Goal: Task Accomplishment & Management: Manage account settings

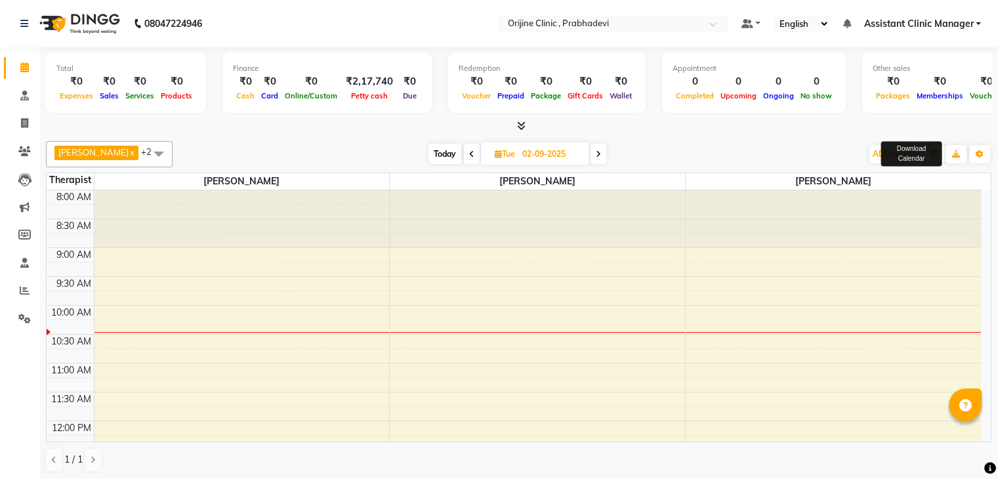
scroll to position [213, 0]
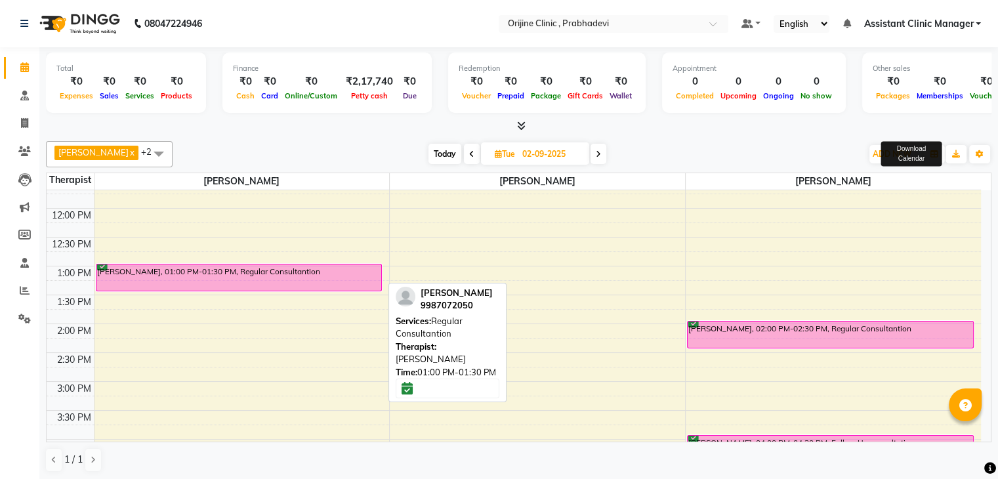
click at [230, 274] on div "[PERSON_NAME], 01:00 PM-01:30 PM, Regular Consultantion" at bounding box center [238, 278] width 285 height 26
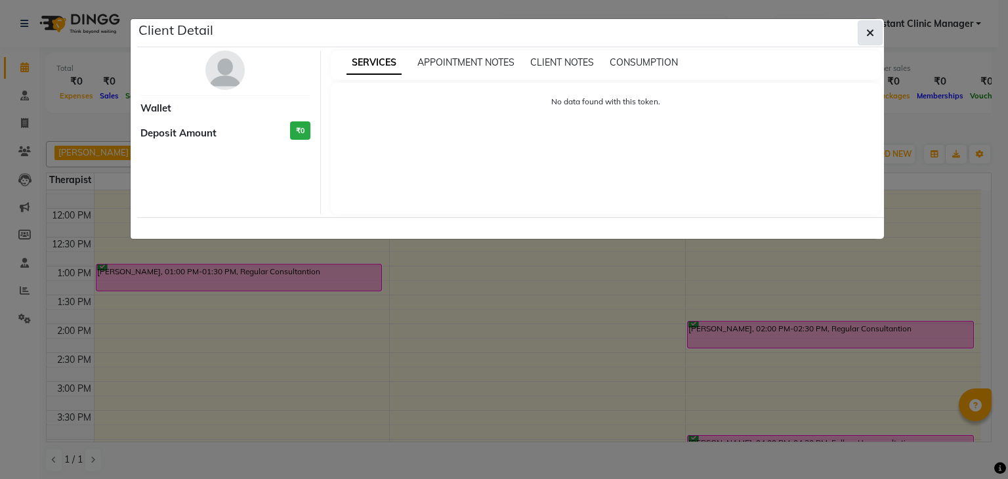
click at [869, 28] on icon "button" at bounding box center [871, 33] width 8 height 11
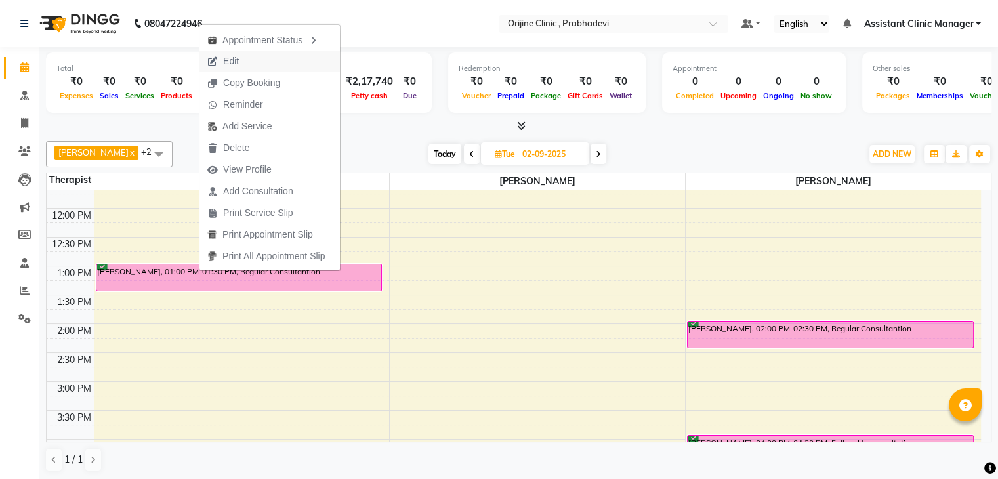
click at [249, 63] on button "Edit" at bounding box center [270, 62] width 140 height 22
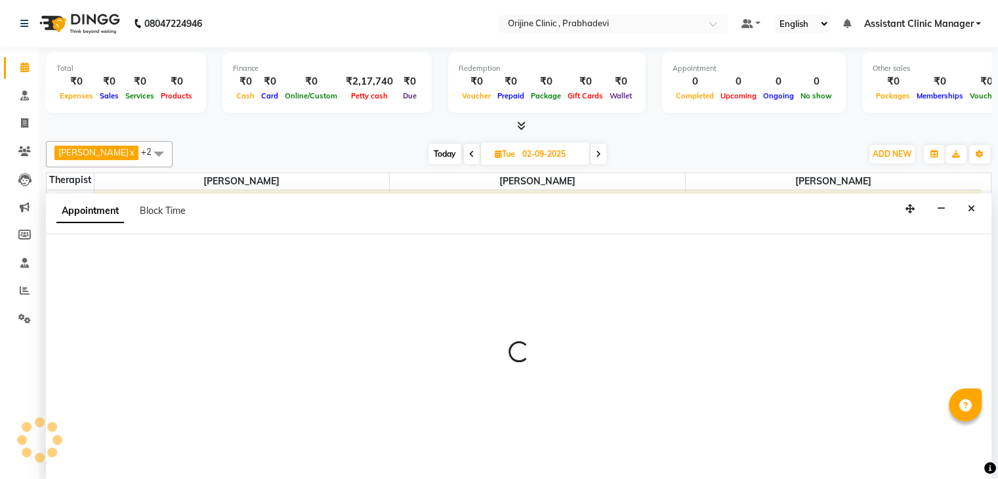
scroll to position [1, 0]
select select "tentative"
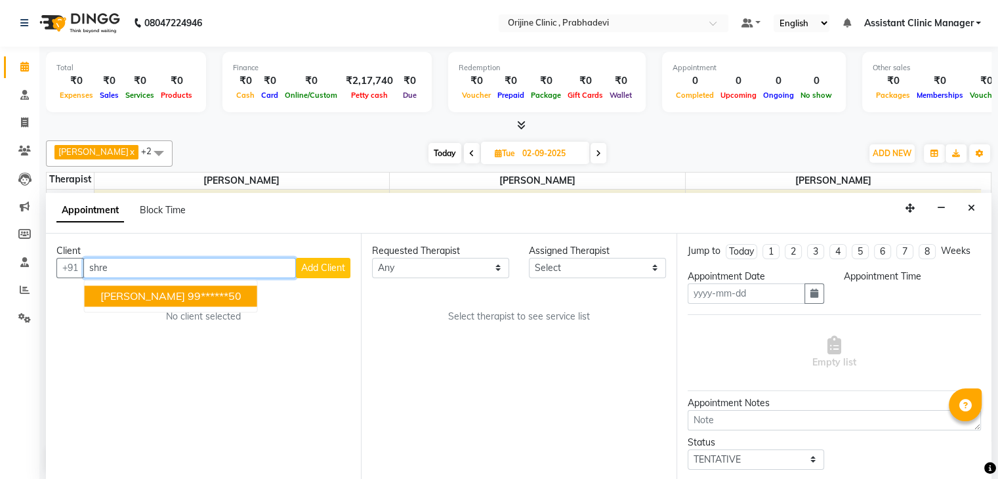
click at [208, 295] on ngb-highlight "99******50" at bounding box center [215, 295] width 54 height 13
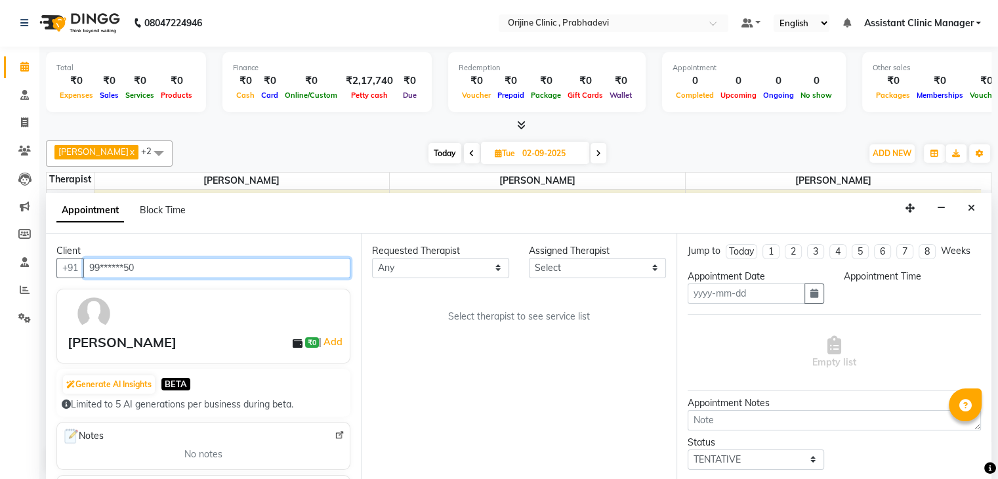
type input "99******50"
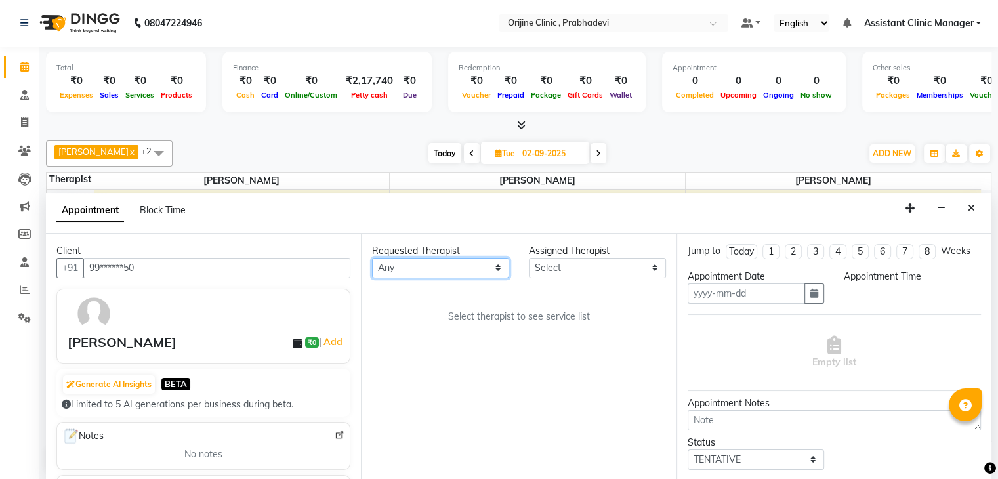
click at [445, 266] on select "Any [PERSON_NAME] [PERSON_NAME] [PERSON_NAME] [PERSON_NAME] A Assistant Clinic …" at bounding box center [440, 268] width 137 height 20
select select "84752"
click at [372, 258] on select "Any [PERSON_NAME] [PERSON_NAME] [PERSON_NAME] [PERSON_NAME] A Assistant Clinic …" at bounding box center [440, 268] width 137 height 20
select select "84752"
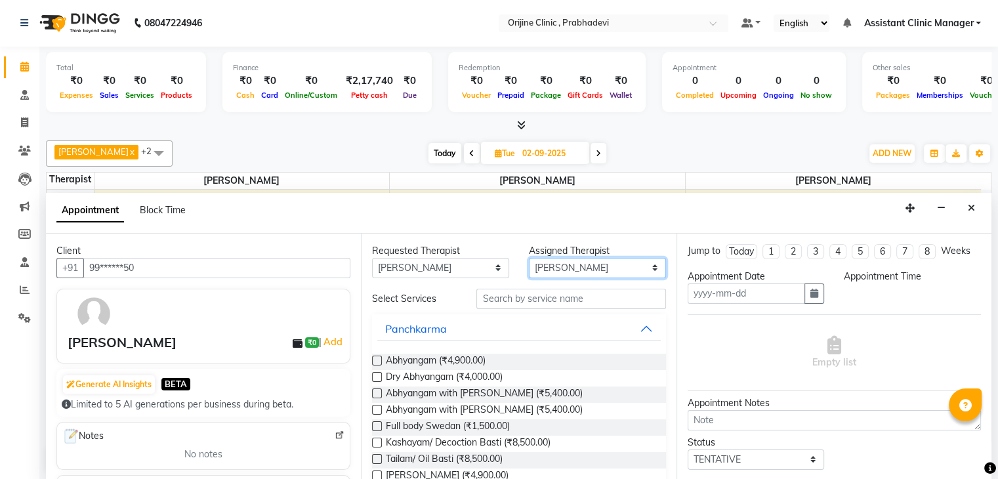
click at [549, 266] on select "Select [PERSON_NAME] [PERSON_NAME] [PERSON_NAME] [PERSON_NAME] A Assistant Clin…" at bounding box center [597, 268] width 137 height 20
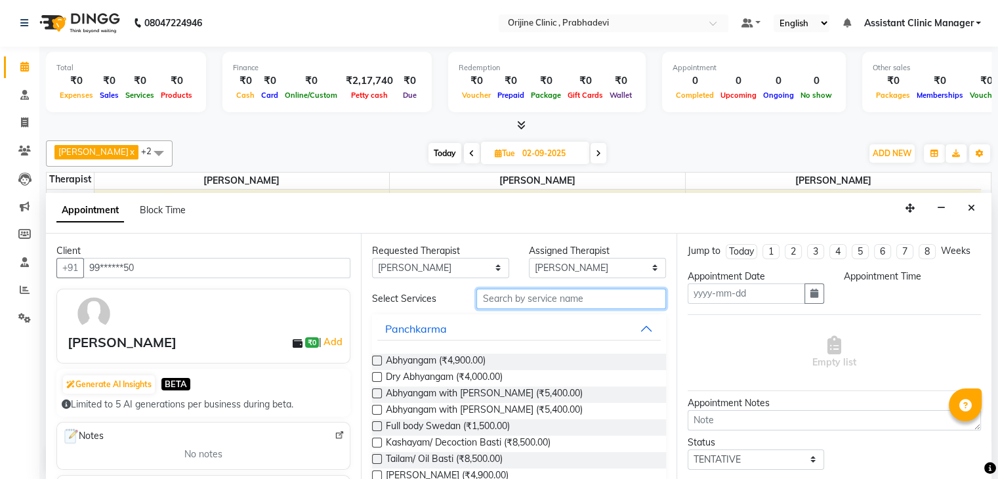
click at [545, 297] on input "text" at bounding box center [571, 299] width 189 height 20
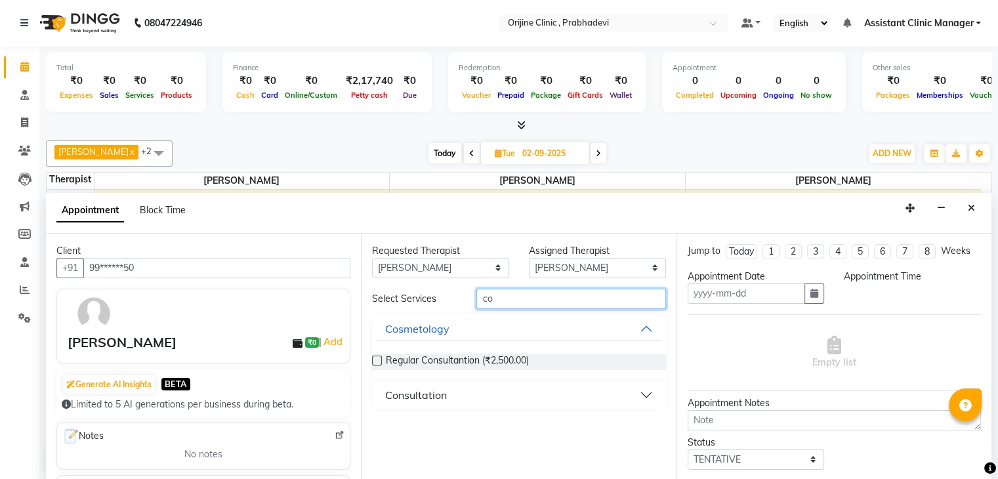
type input "c"
type input "denta"
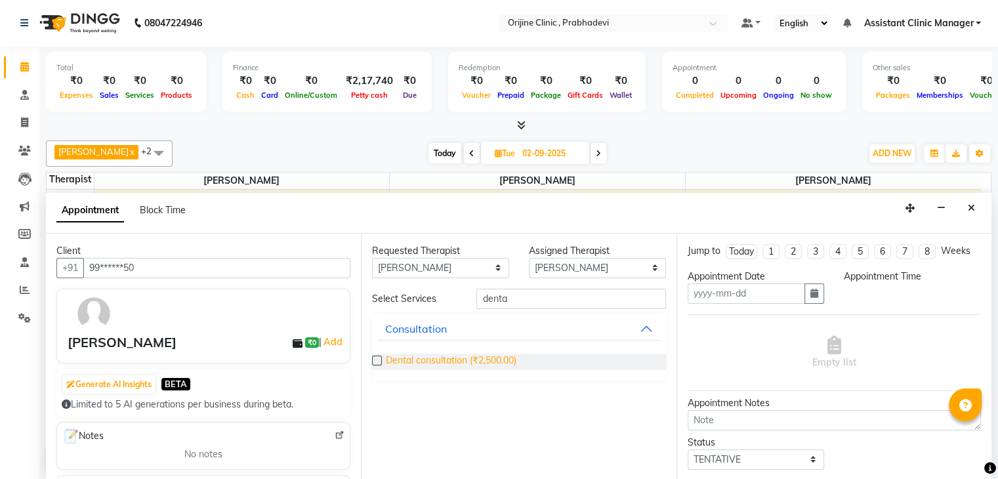
click at [508, 359] on span "Dental consultation (₹2,500.00)" at bounding box center [451, 362] width 131 height 16
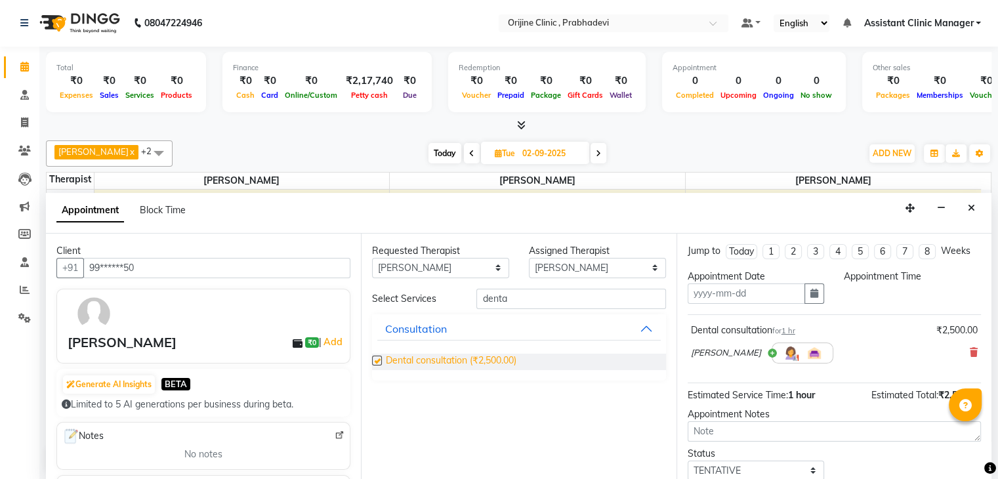
checkbox input "false"
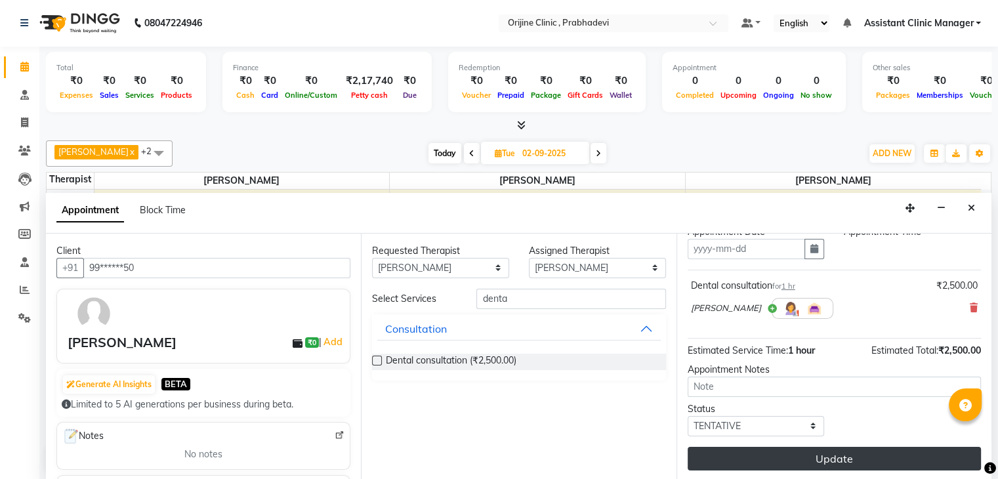
click at [801, 461] on button "Update" at bounding box center [834, 459] width 293 height 24
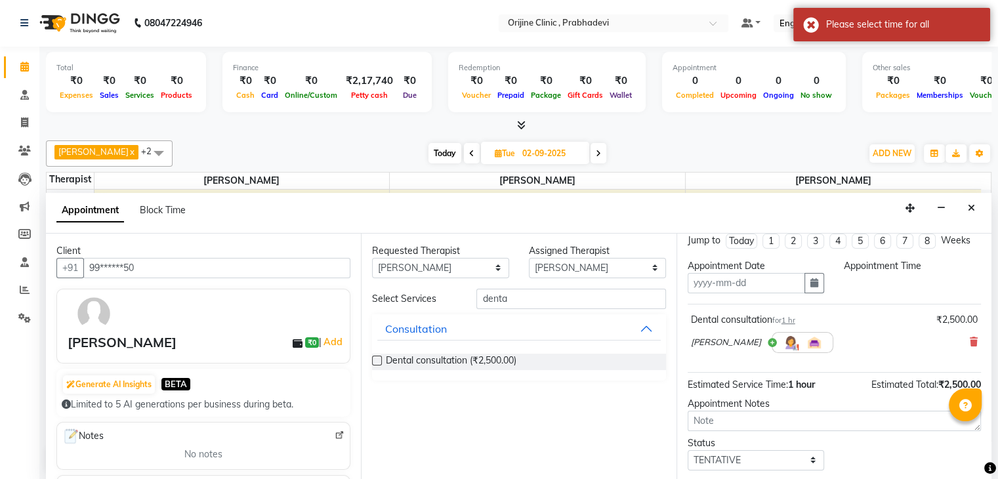
scroll to position [0, 0]
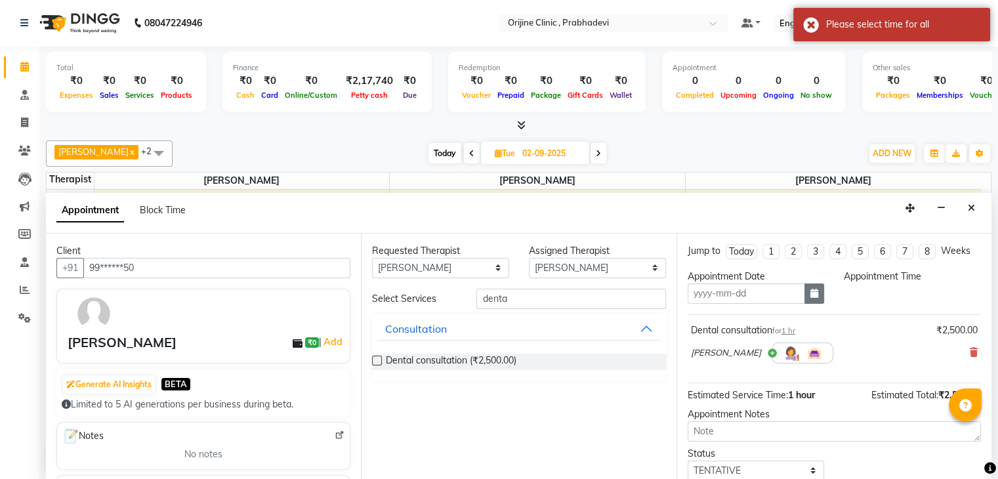
click at [811, 289] on icon "button" at bounding box center [815, 293] width 8 height 9
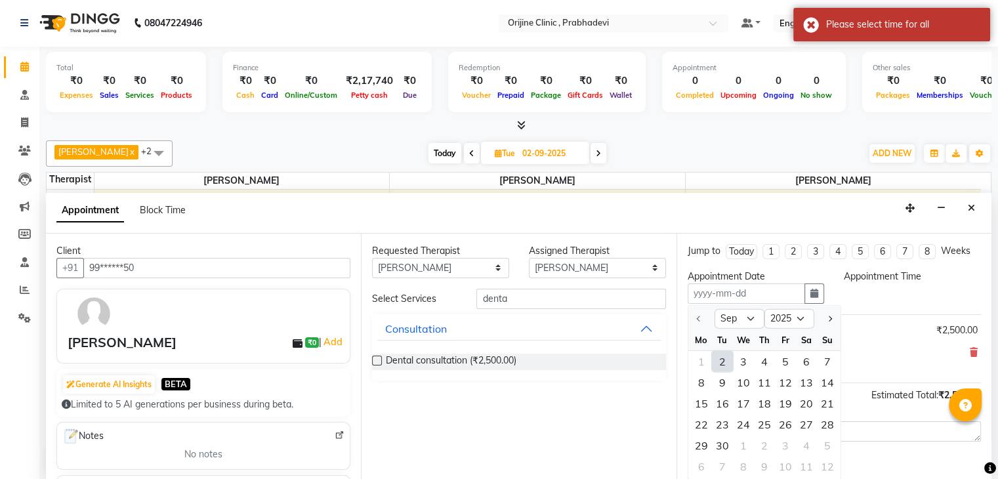
click at [725, 356] on div "2" at bounding box center [722, 361] width 21 height 21
type input "02-09-2025"
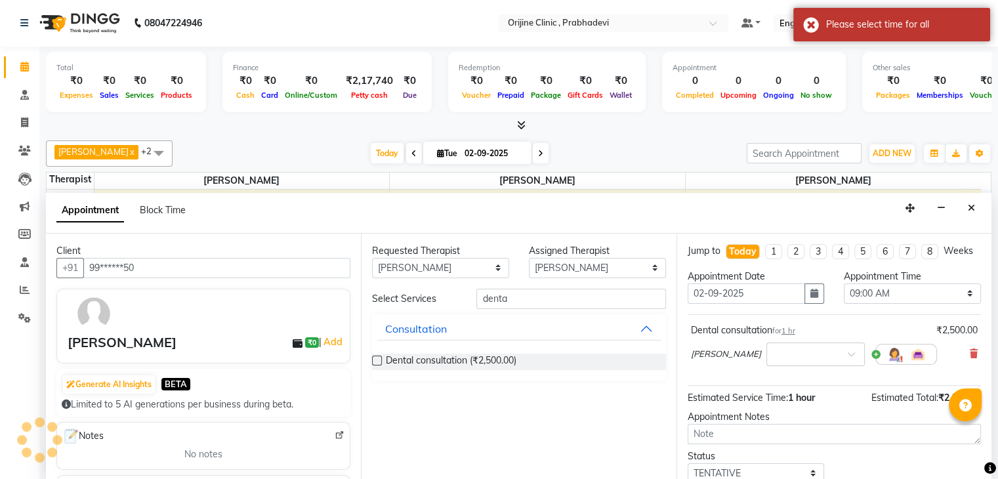
scroll to position [115, 0]
click at [863, 304] on select "Select 09:00 AM 09:15 AM 09:30 AM 09:45 AM 10:00 AM 10:15 AM 10:30 AM 10:45 AM …" at bounding box center [912, 294] width 137 height 20
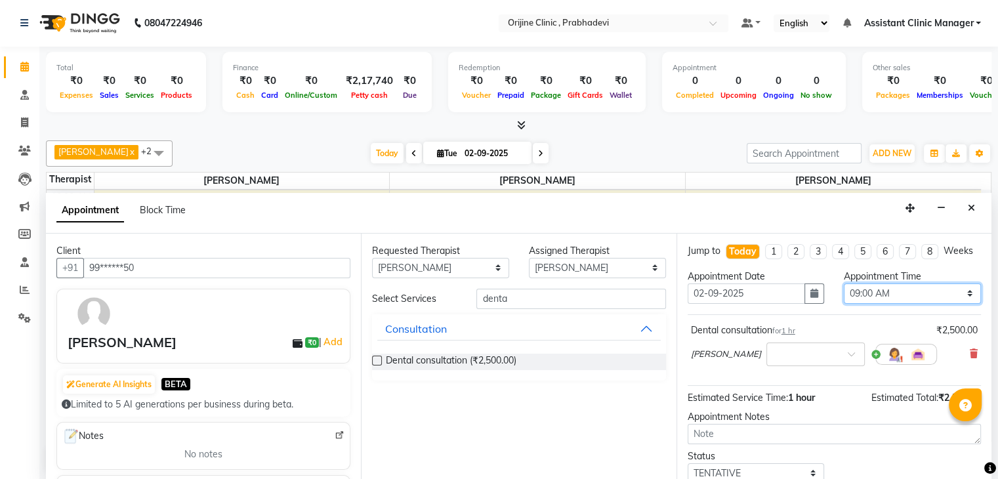
select select "780"
click at [844, 294] on select "Select 09:00 AM 09:15 AM 09:30 AM 09:45 AM 10:00 AM 10:15 AM 10:30 AM 10:45 AM …" at bounding box center [912, 294] width 137 height 20
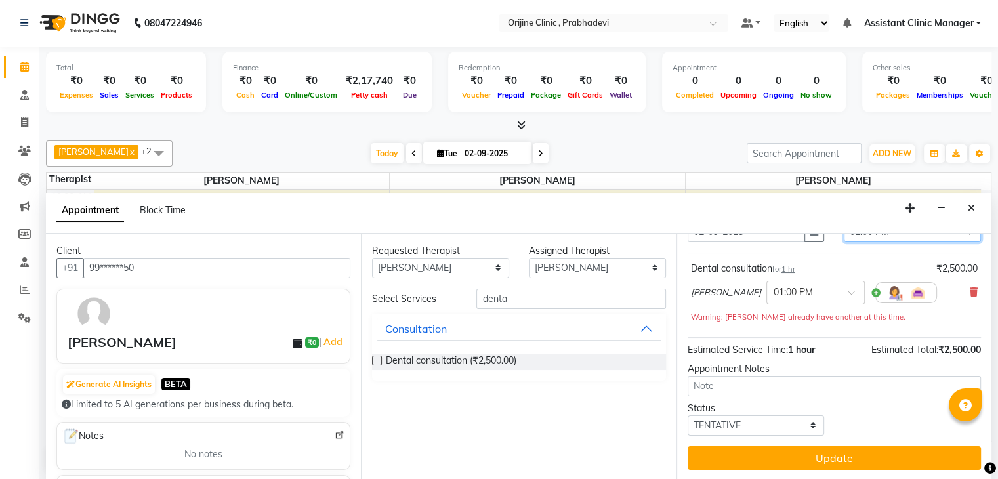
scroll to position [70, 0]
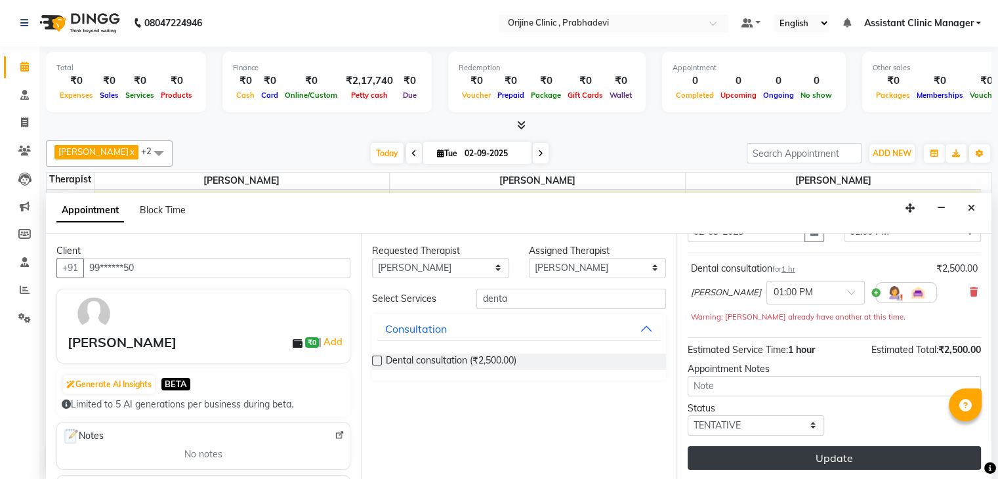
click at [774, 463] on button "Update" at bounding box center [834, 458] width 293 height 24
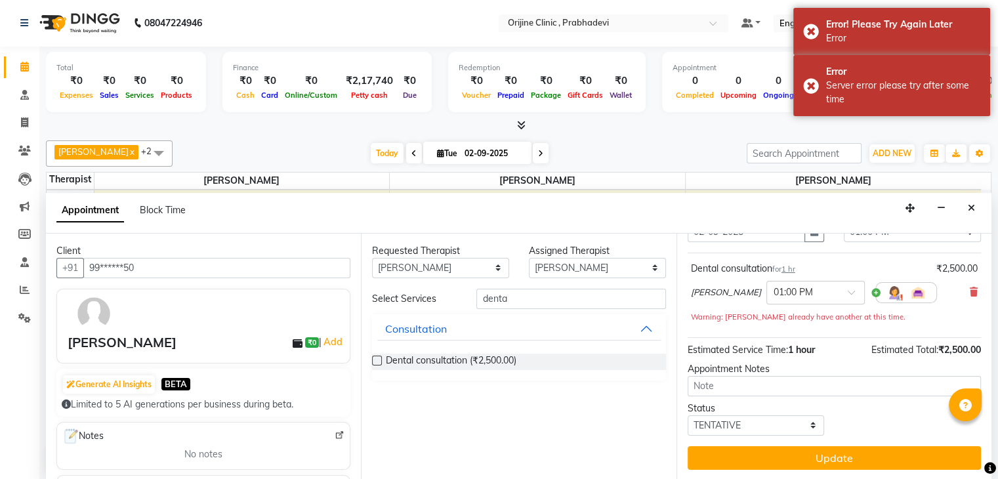
click at [89, 29] on img at bounding box center [78, 23] width 90 height 37
click at [87, 24] on img at bounding box center [78, 23] width 90 height 37
click at [812, 27] on div "Error! Please Try Again Later Error" at bounding box center [892, 31] width 197 height 47
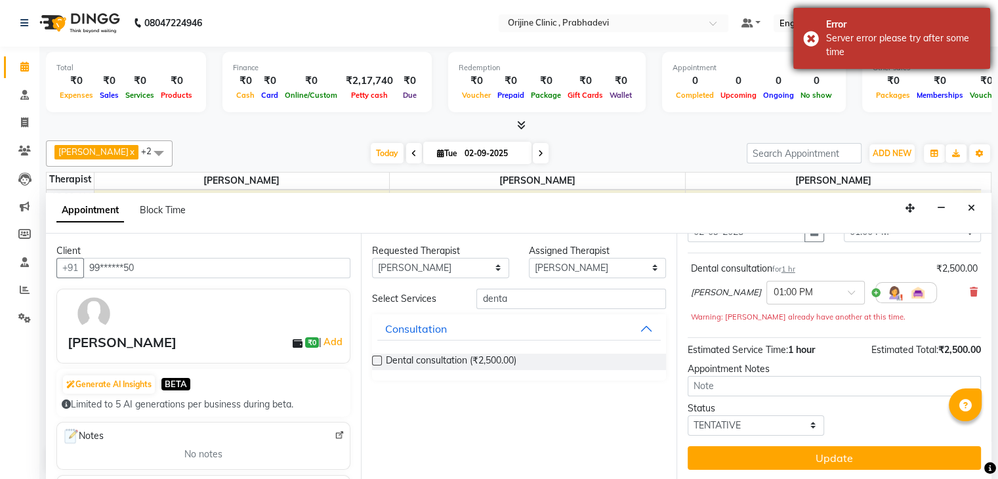
click at [809, 34] on div "Error Server error please try after some time" at bounding box center [892, 38] width 197 height 61
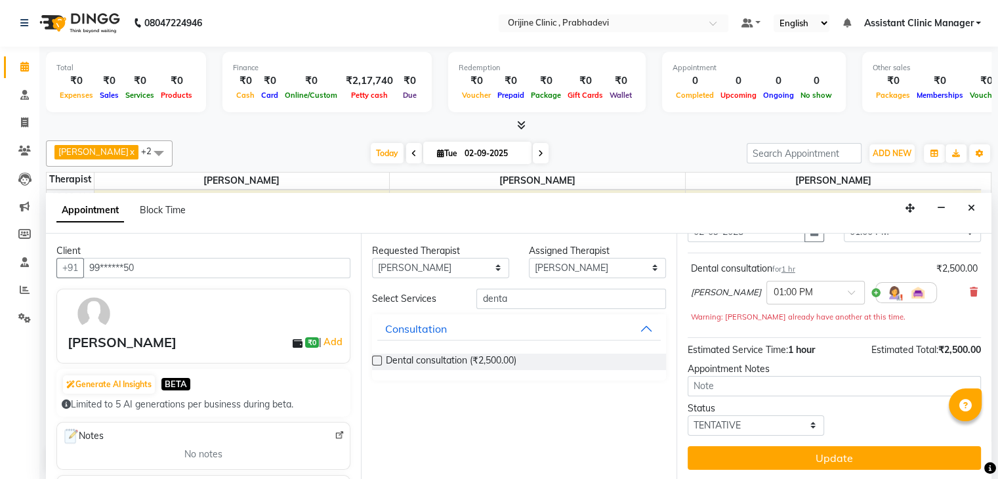
click at [80, 14] on img at bounding box center [78, 23] width 90 height 37
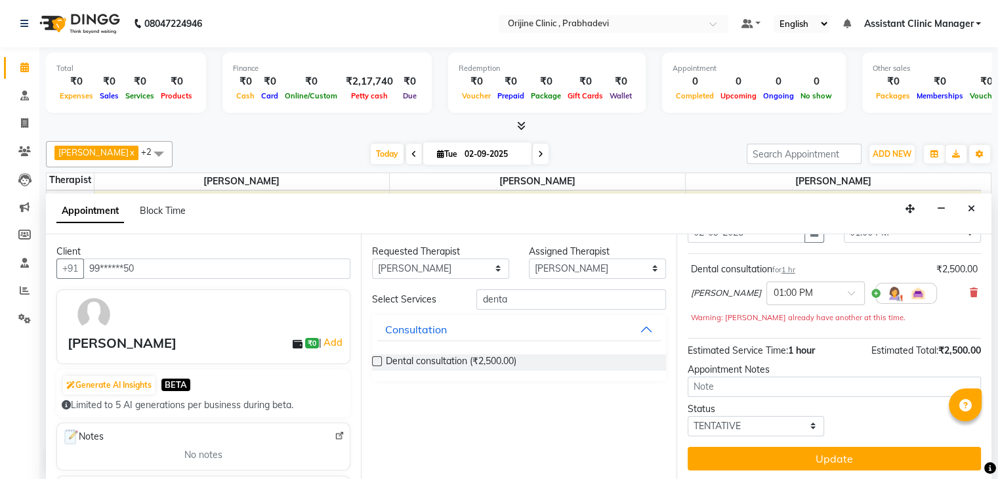
scroll to position [1, 0]
click at [24, 74] on link "Calendar" at bounding box center [20, 67] width 32 height 22
click at [24, 92] on icon at bounding box center [24, 95] width 9 height 10
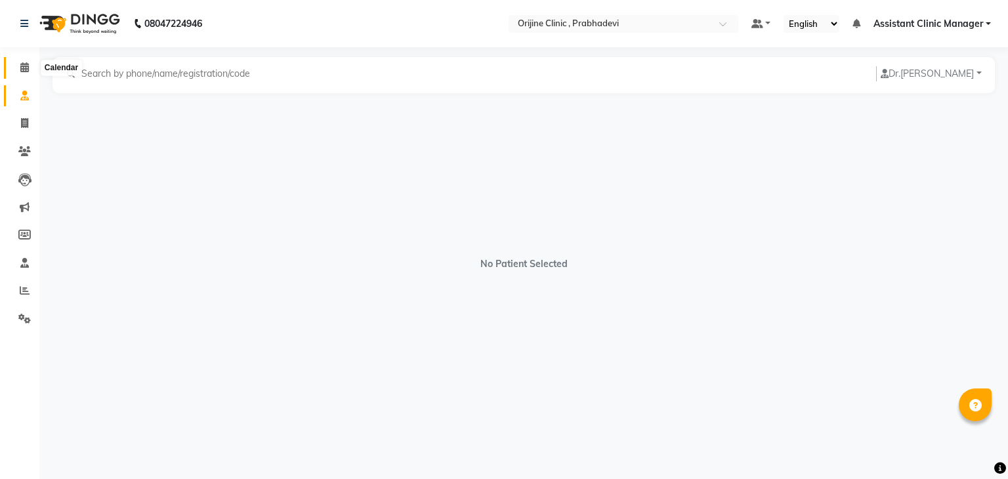
click at [26, 63] on icon at bounding box center [24, 67] width 9 height 10
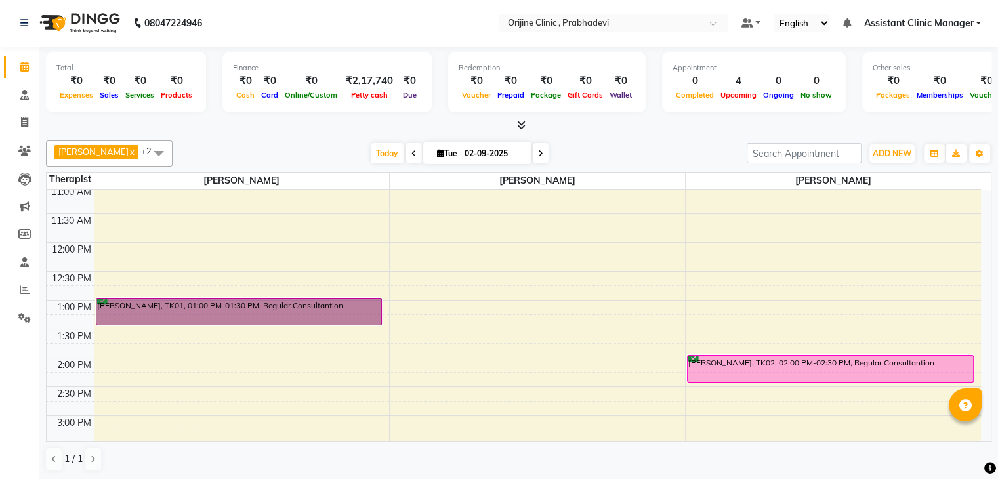
scroll to position [165, 0]
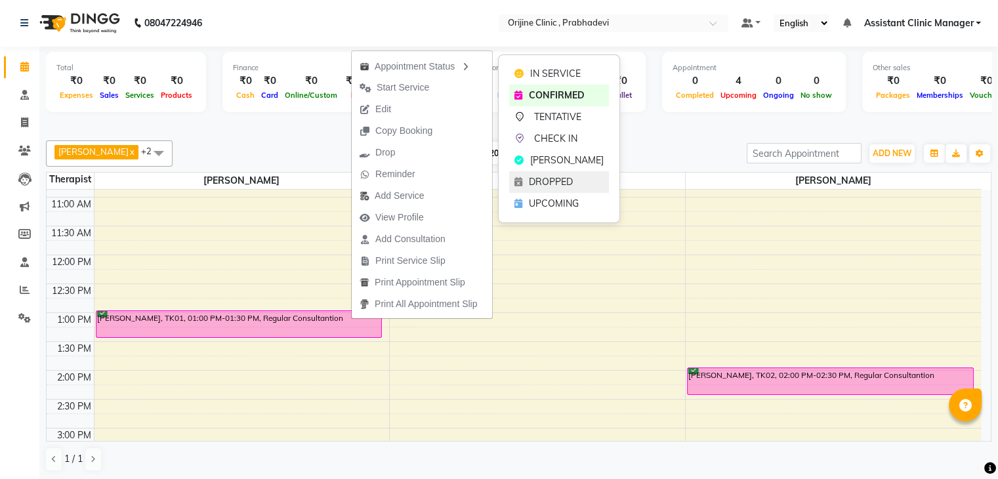
click at [548, 179] on span "DROPPED" at bounding box center [551, 182] width 44 height 14
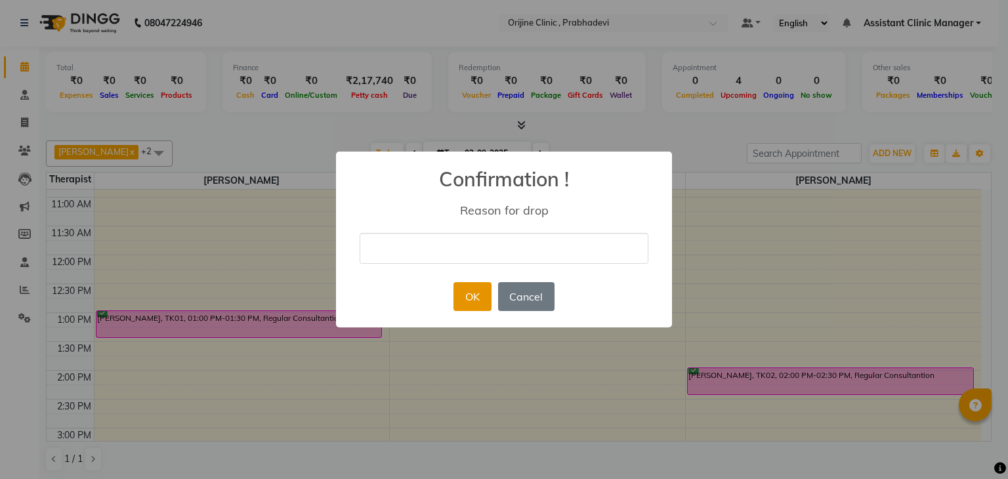
click at [477, 294] on button "OK" at bounding box center [472, 296] width 37 height 29
type input ".."
click at [467, 301] on button "OK" at bounding box center [472, 296] width 37 height 29
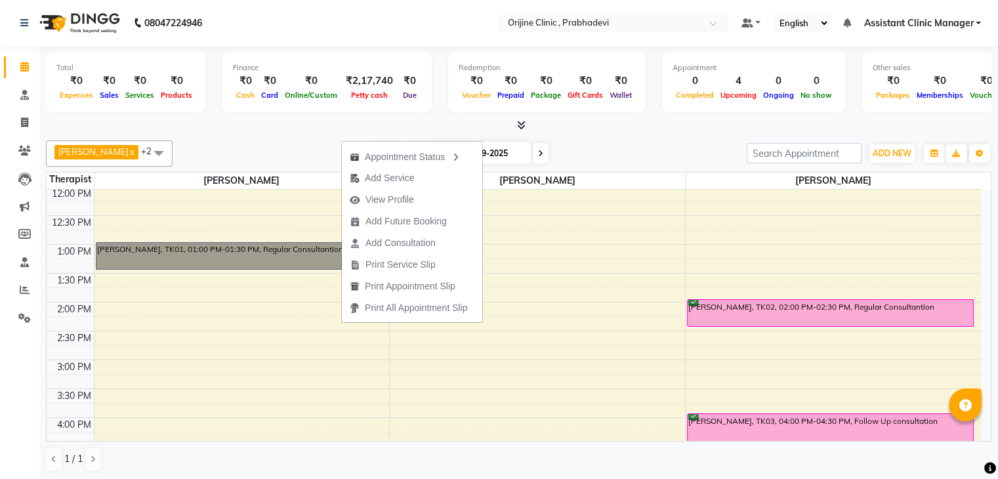
scroll to position [231, 0]
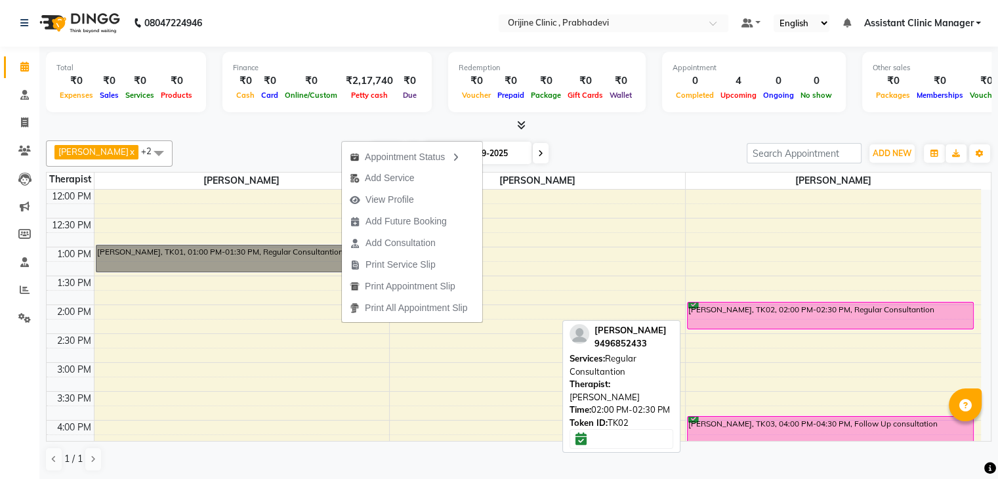
click at [711, 316] on div "[PERSON_NAME], TK02, 02:00 PM-02:30 PM, Regular Consultantion" at bounding box center [831, 316] width 286 height 26
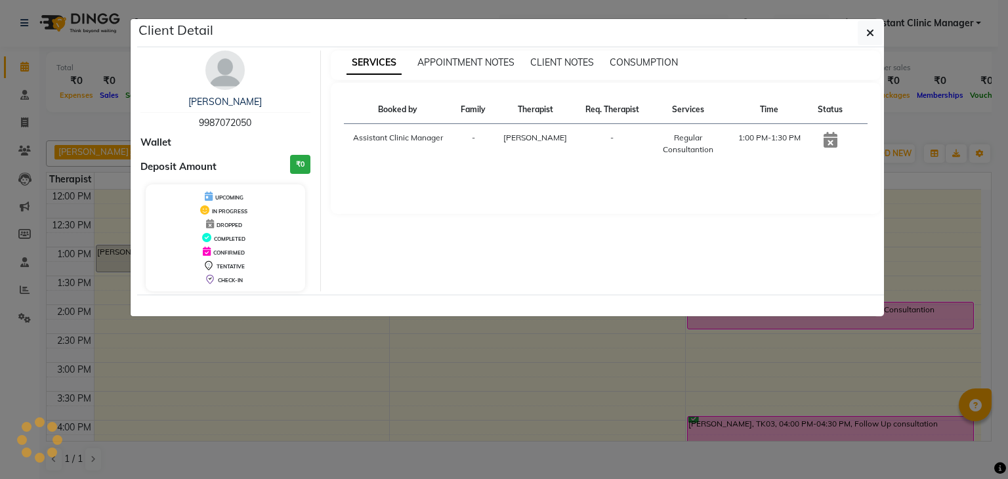
select select "6"
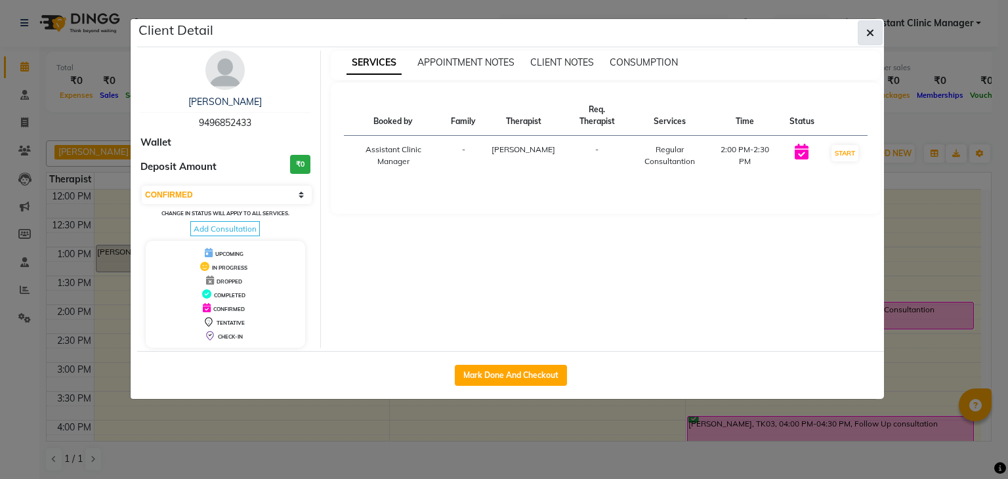
click at [864, 35] on button "button" at bounding box center [870, 32] width 25 height 25
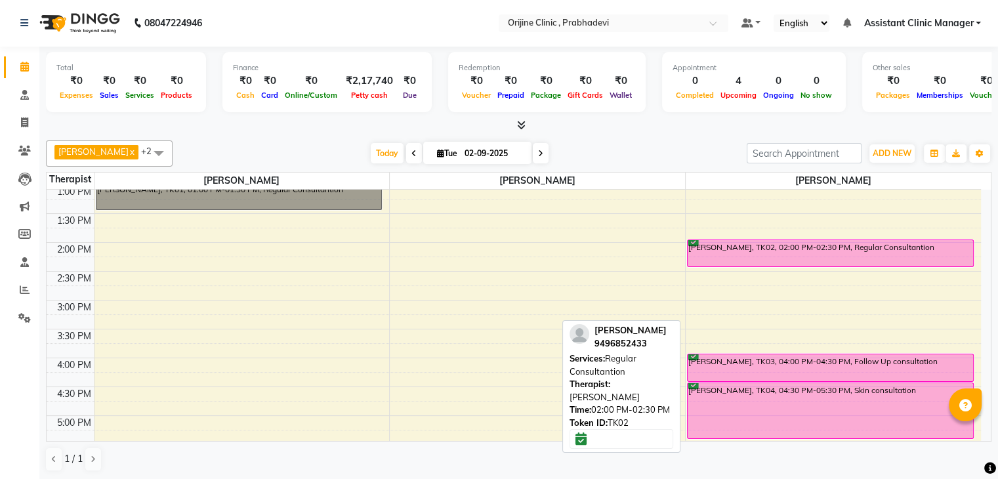
scroll to position [273, 0]
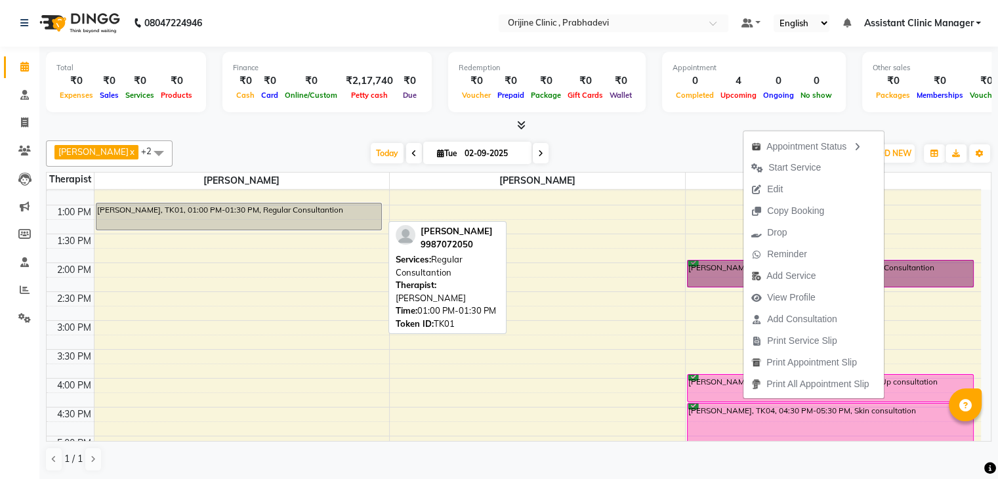
click at [175, 219] on div "[PERSON_NAME], TK01, 01:00 PM-01:30 PM, Regular Consultantion" at bounding box center [238, 216] width 285 height 26
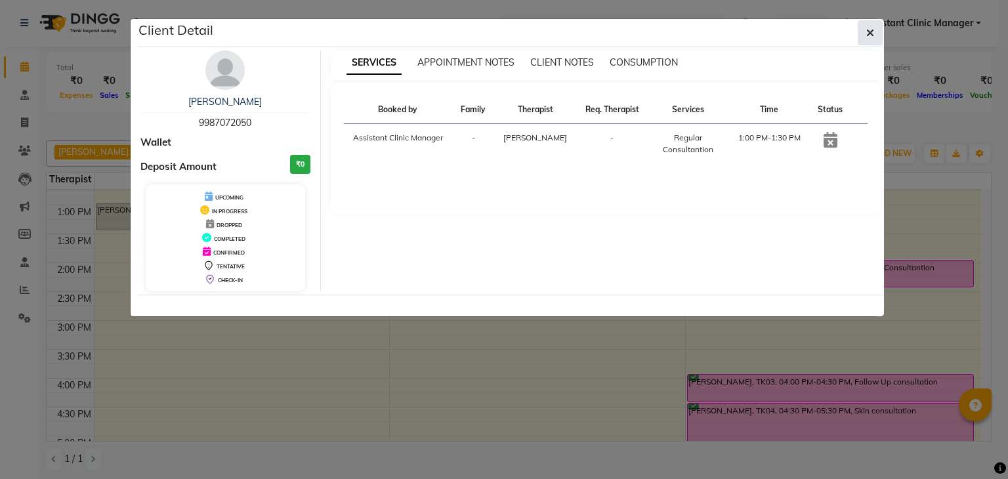
click at [868, 29] on icon "button" at bounding box center [871, 33] width 8 height 11
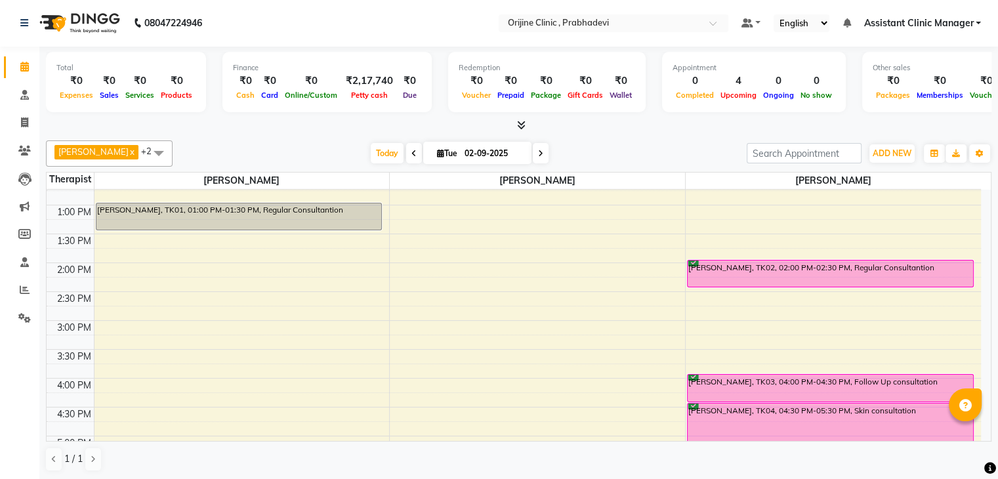
click at [231, 236] on div "8:00 AM 8:30 AM 9:00 AM 9:30 AM 10:00 AM 10:30 AM 11:00 AM 11:30 AM 12:00 PM 12…" at bounding box center [514, 292] width 935 height 750
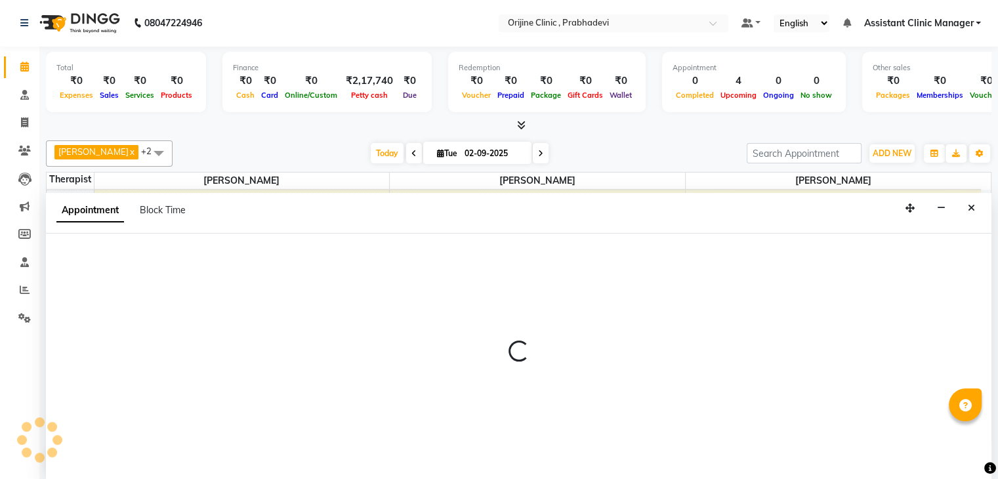
select select "84752"
select select "tentative"
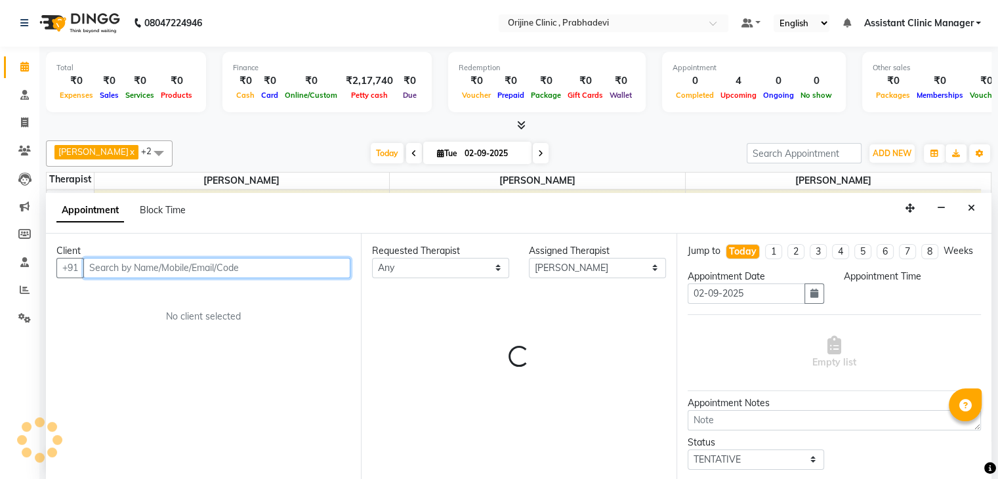
select select "810"
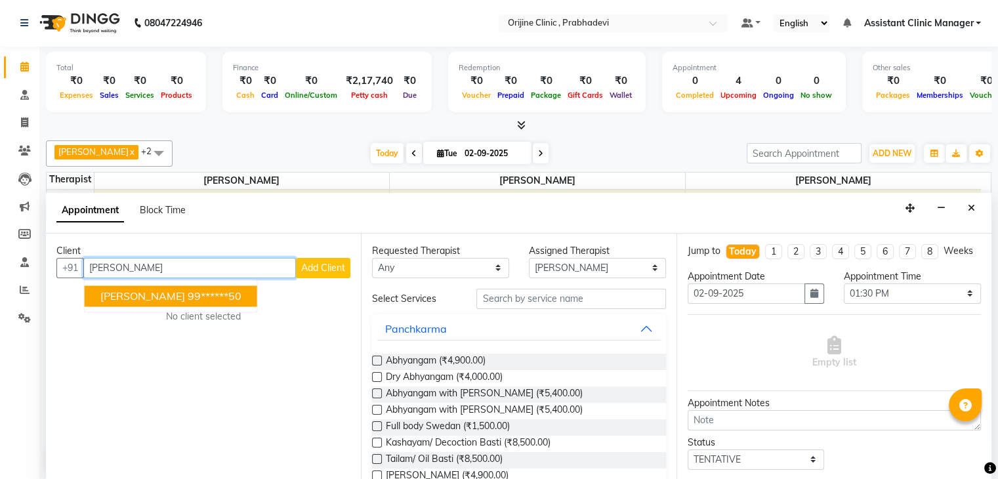
click at [201, 296] on ngb-highlight "99******50" at bounding box center [215, 295] width 54 height 13
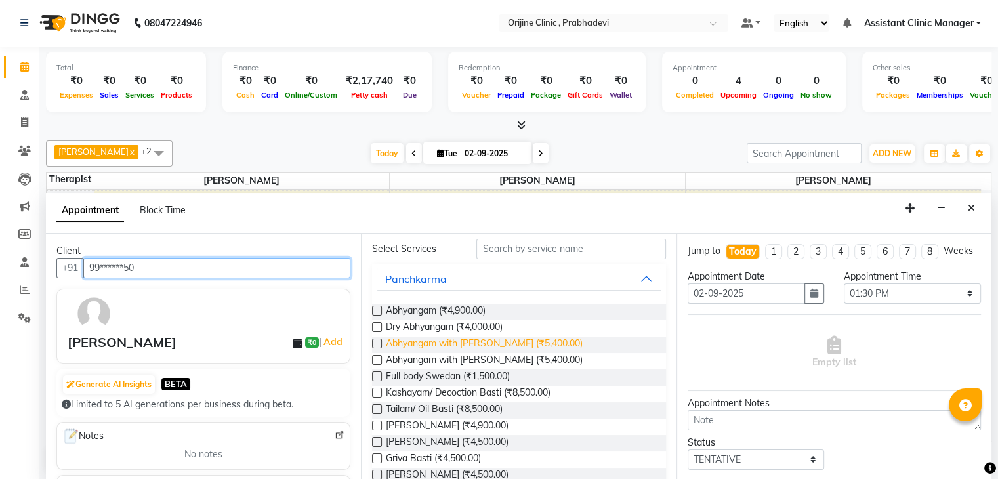
scroll to position [0, 0]
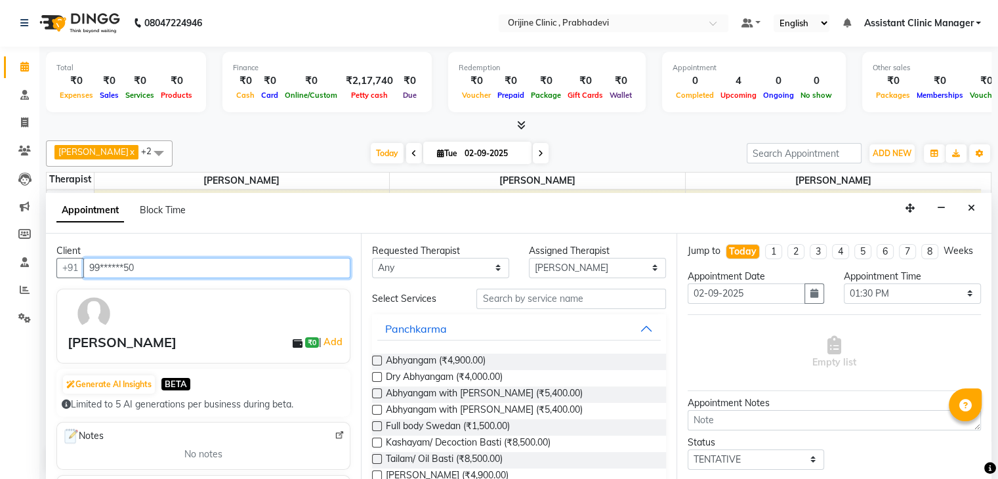
type input "99******50"
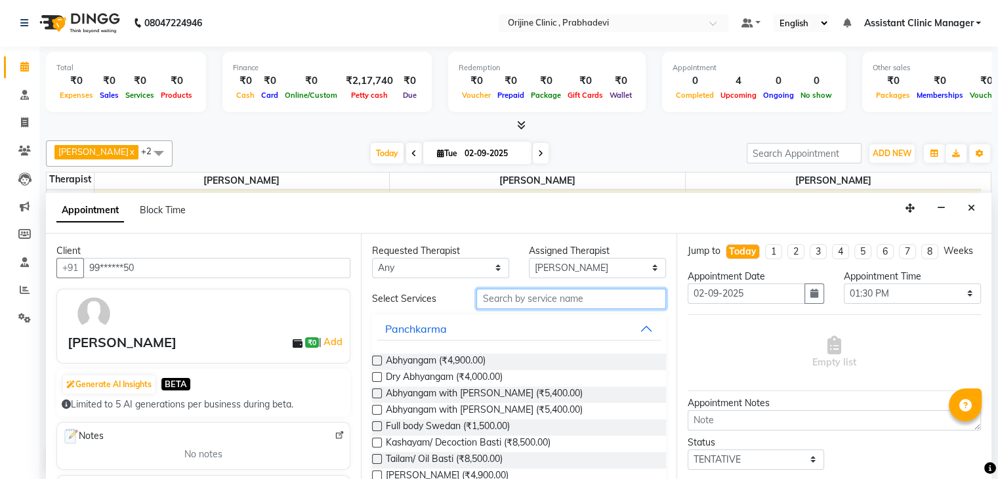
click at [544, 303] on input "text" at bounding box center [571, 299] width 189 height 20
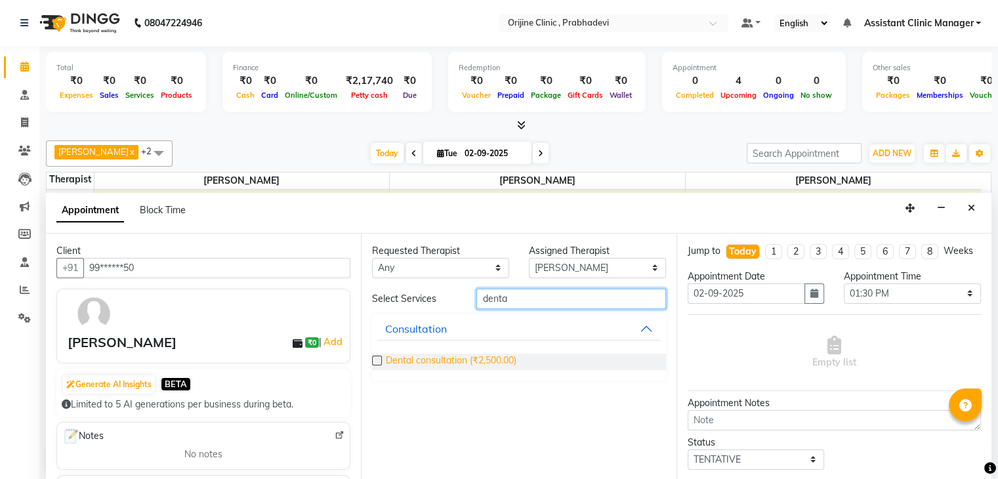
type input "denta"
click at [507, 361] on span "Dental consultation (₹2,500.00)" at bounding box center [451, 362] width 131 height 16
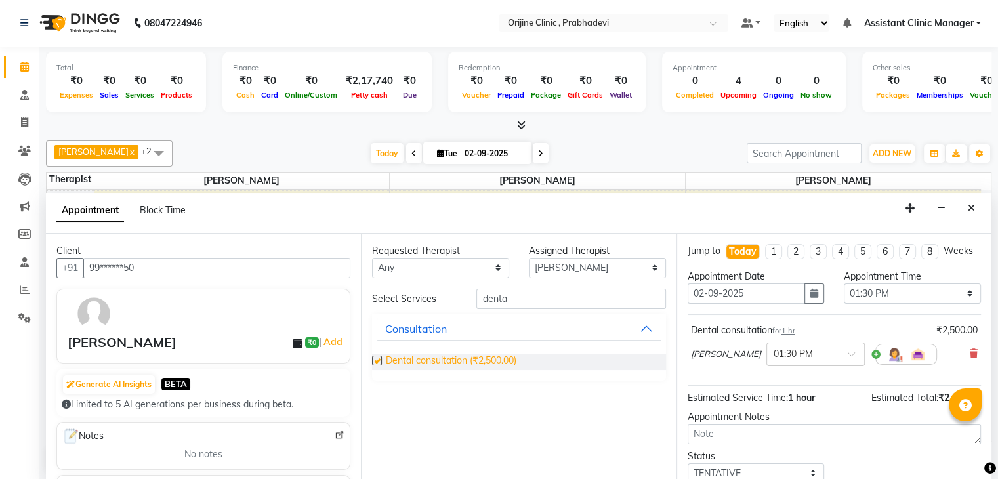
checkbox input "false"
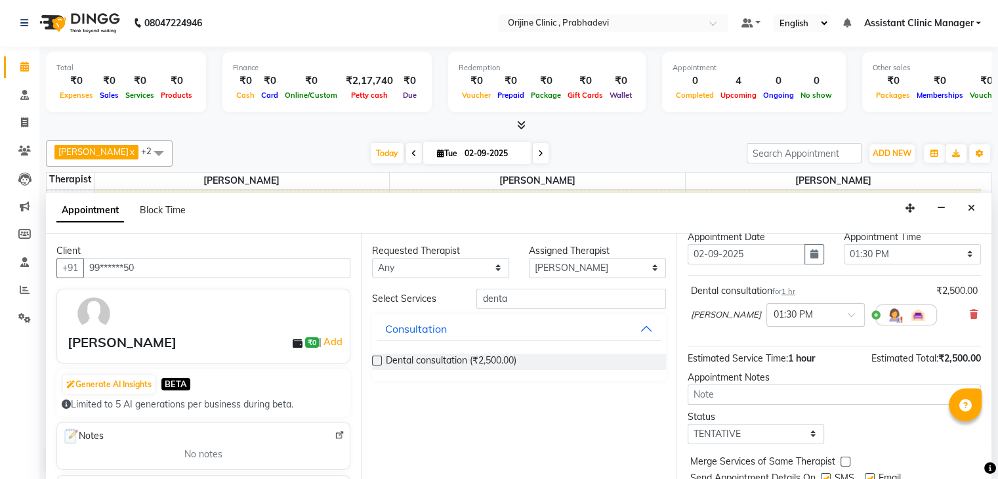
scroll to position [47, 0]
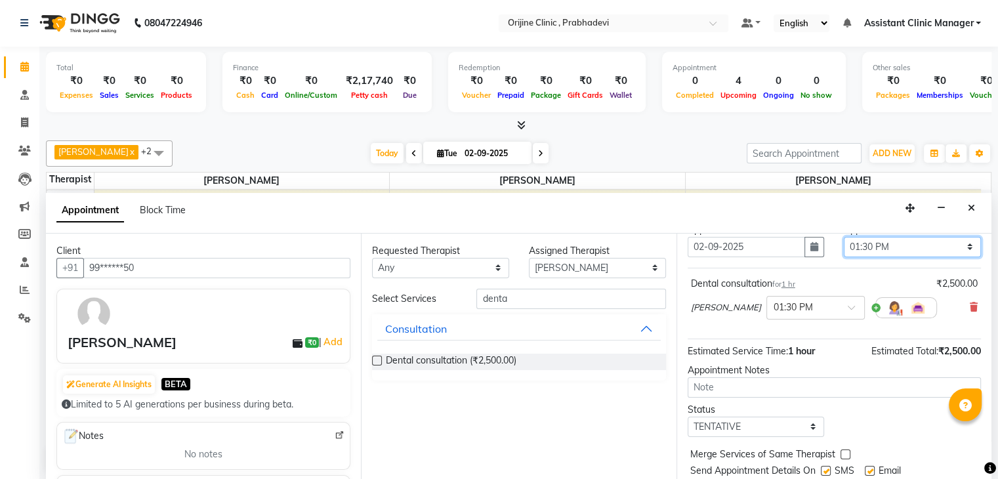
click at [901, 257] on select "Select 09:00 AM 09:15 AM 09:30 AM 09:45 AM 10:00 AM 10:15 AM 10:30 AM 10:45 AM …" at bounding box center [912, 247] width 137 height 20
select select "780"
click at [844, 247] on select "Select 09:00 AM 09:15 AM 09:30 AM 09:45 AM 10:00 AM 10:15 AM 10:30 AM 10:45 AM …" at bounding box center [912, 247] width 137 height 20
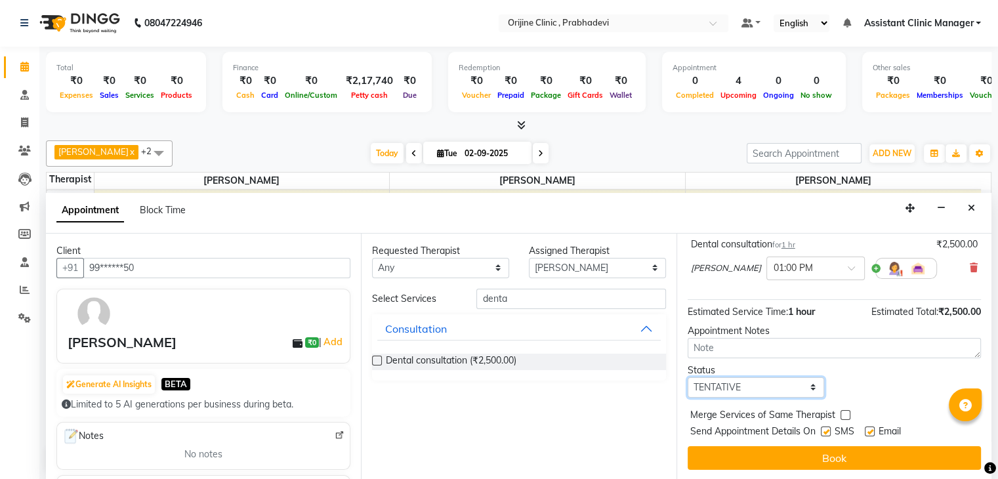
click at [740, 390] on select "Select TENTATIVE CONFIRM CHECK-IN UPCOMING" at bounding box center [756, 387] width 137 height 20
select select "confirm booking"
click at [688, 377] on select "Select TENTATIVE CONFIRM CHECK-IN UPCOMING" at bounding box center [756, 387] width 137 height 20
click at [827, 431] on label at bounding box center [826, 432] width 10 height 10
click at [827, 431] on input "checkbox" at bounding box center [825, 433] width 9 height 9
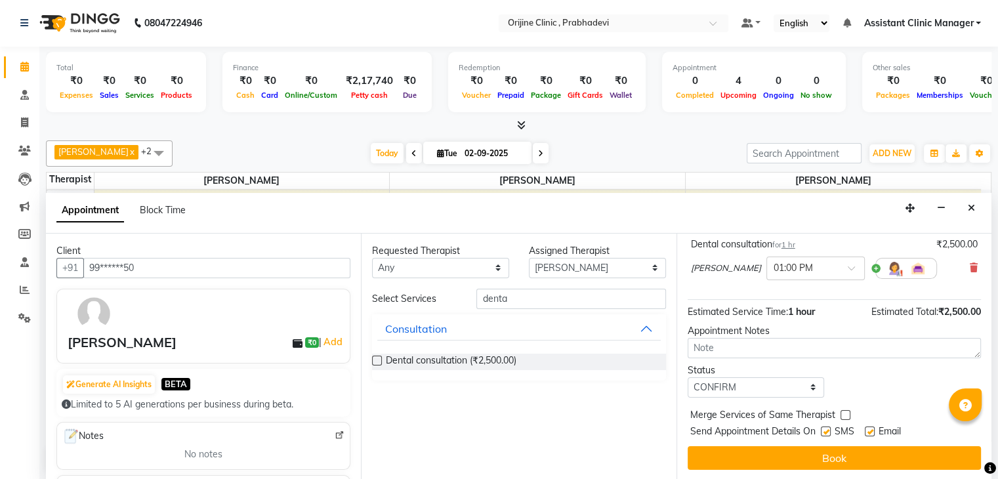
checkbox input "false"
click at [871, 429] on label at bounding box center [870, 432] width 10 height 10
click at [871, 429] on input "checkbox" at bounding box center [869, 433] width 9 height 9
checkbox input "false"
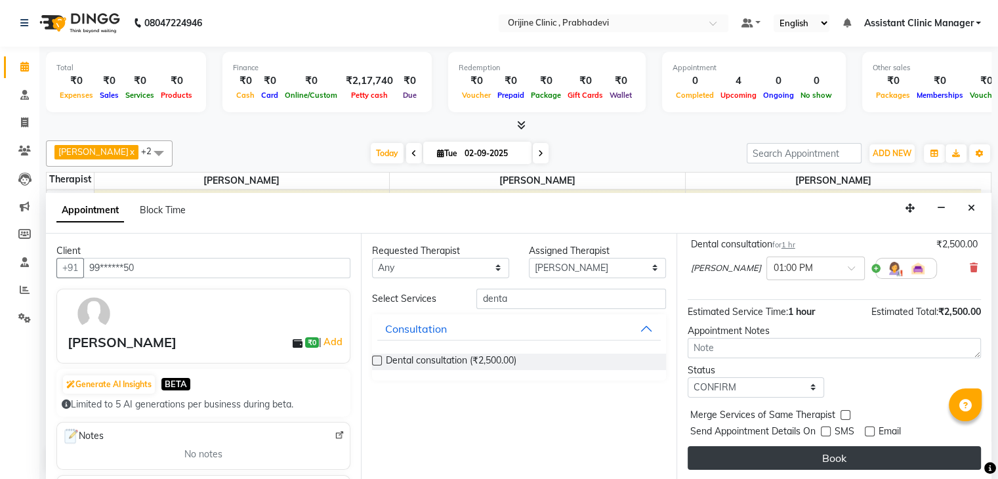
click at [827, 458] on button "Book" at bounding box center [834, 458] width 293 height 24
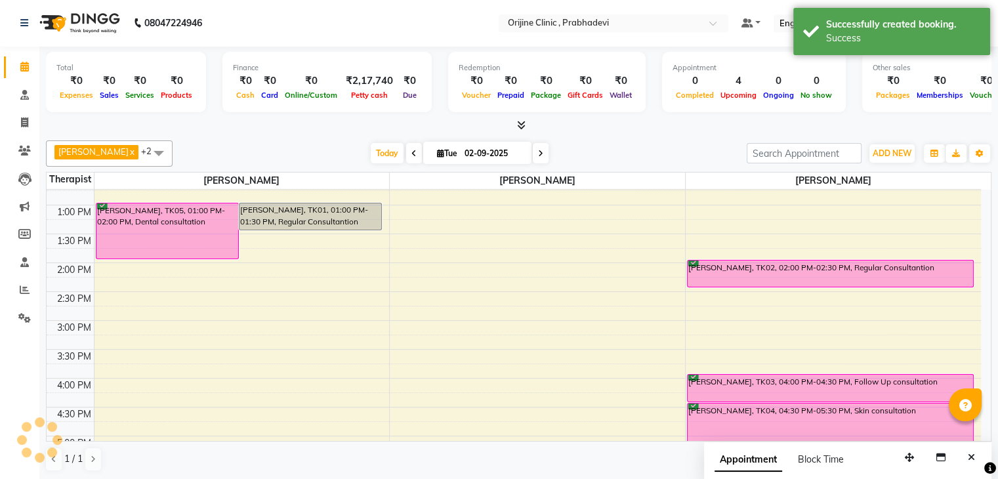
scroll to position [0, 0]
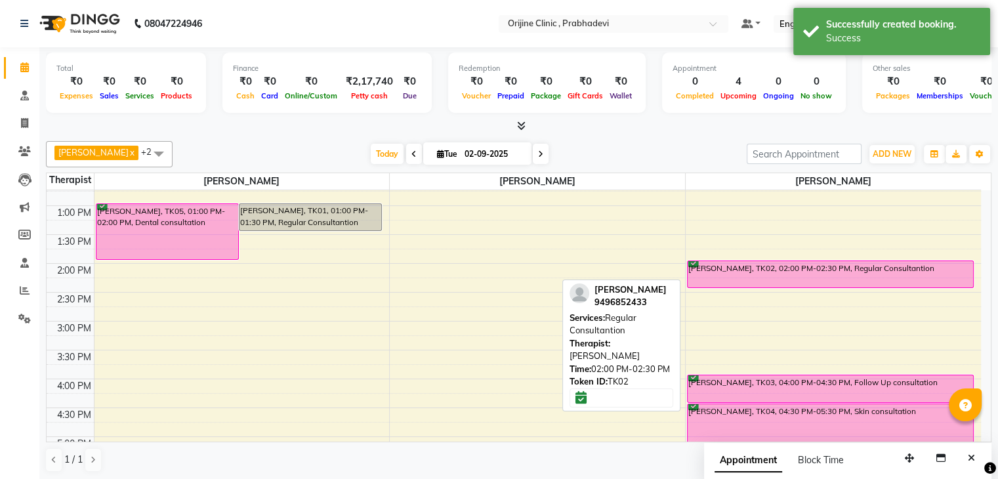
click at [751, 272] on div "[PERSON_NAME], TK02, 02:00 PM-02:30 PM, Regular Consultantion" at bounding box center [831, 274] width 286 height 26
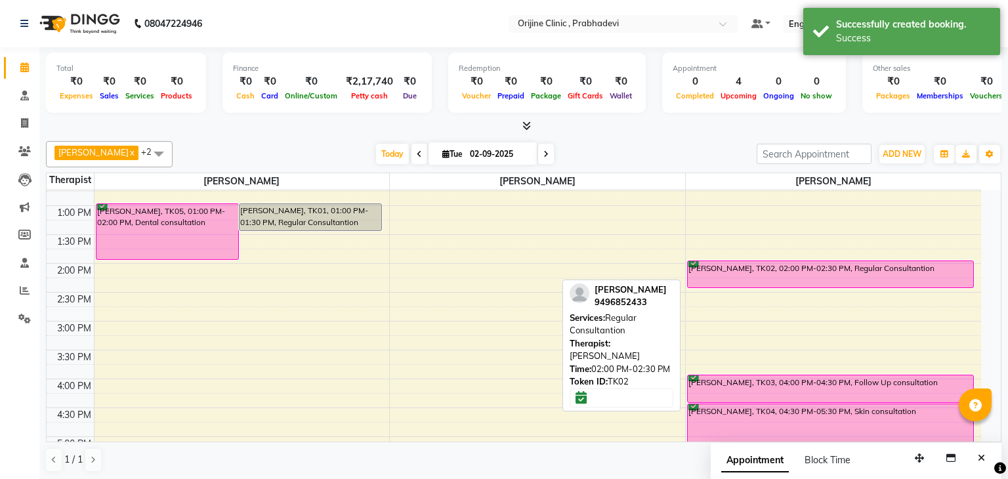
select select "6"
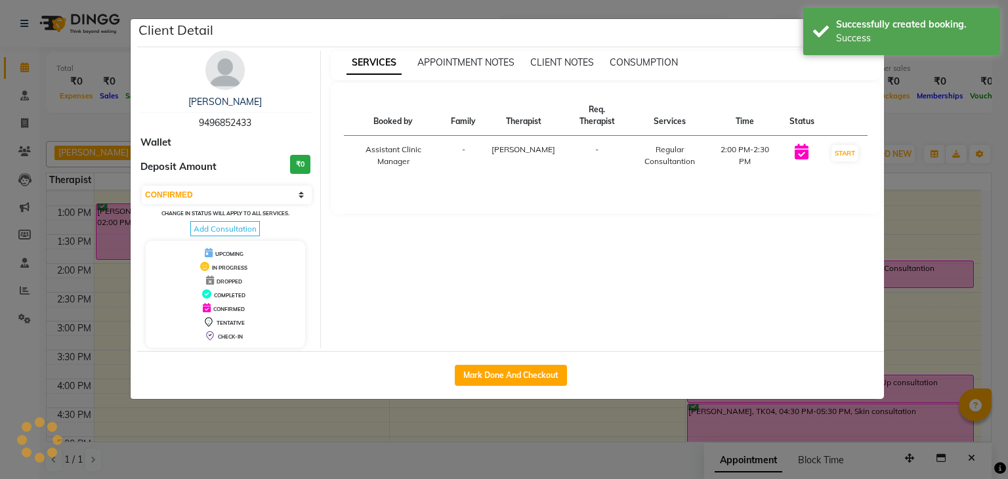
click at [811, 196] on div "Booked by Family Therapist Req. Therapist Services Time Status Assistant Clinic…" at bounding box center [606, 148] width 551 height 131
click at [862, 58] on div "SERVICES APPOINTMENT NOTES CLIENT NOTES CONSUMPTION" at bounding box center [598, 63] width 535 height 14
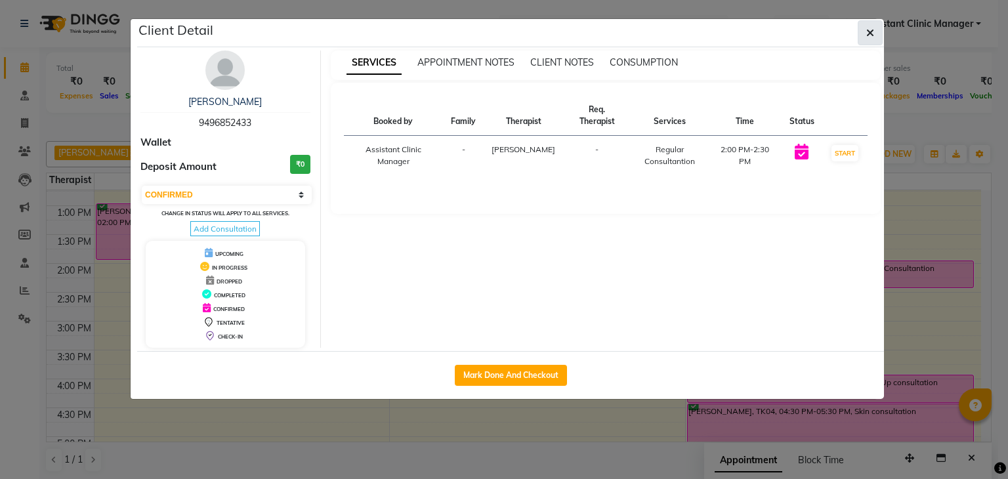
click at [867, 30] on icon "button" at bounding box center [871, 33] width 8 height 11
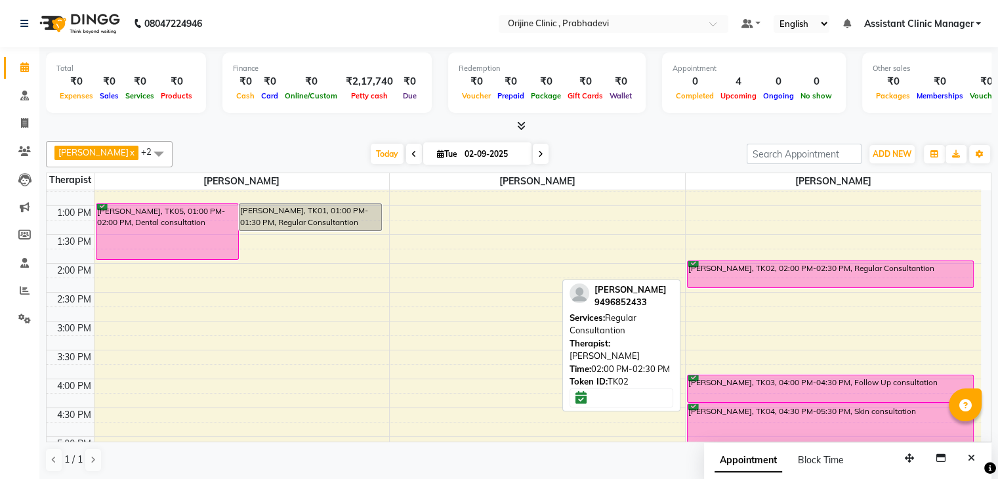
click at [739, 274] on div "[PERSON_NAME], TK02, 02:00 PM-02:30 PM, Regular Consultantion" at bounding box center [831, 274] width 286 height 26
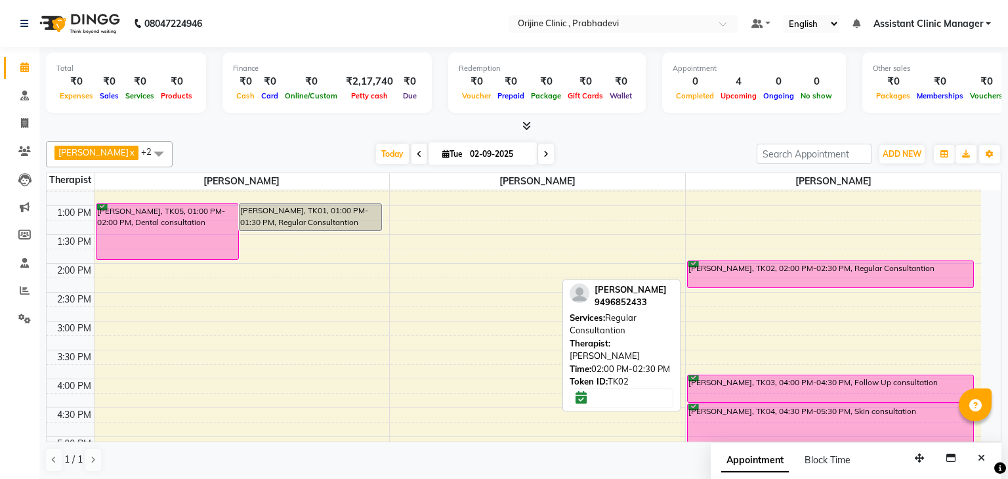
select select "6"
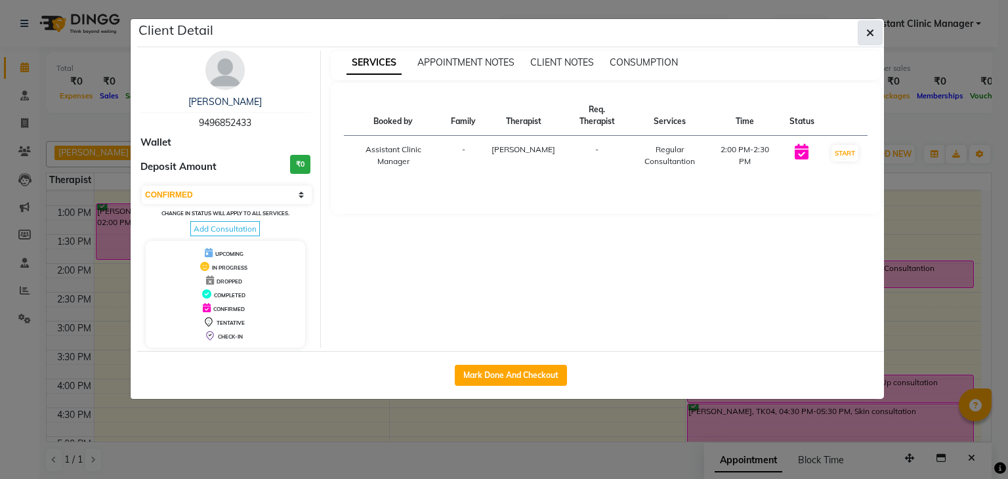
click at [874, 35] on icon "button" at bounding box center [871, 33] width 8 height 11
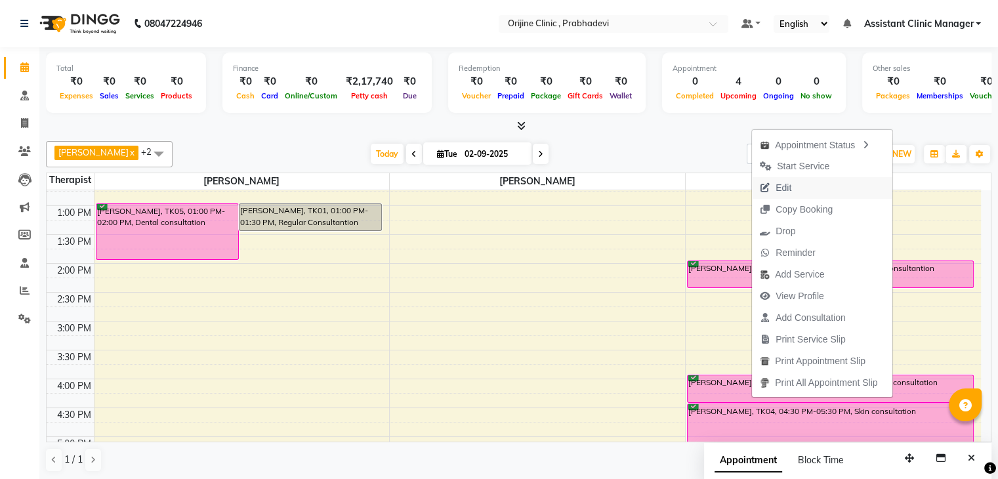
click at [777, 190] on span "Edit" at bounding box center [784, 188] width 16 height 14
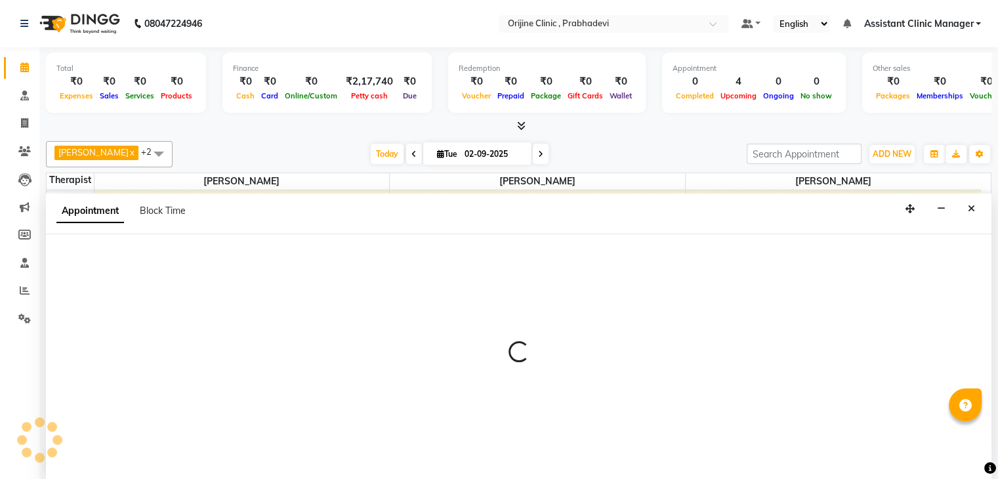
scroll to position [1, 0]
select select "tentative"
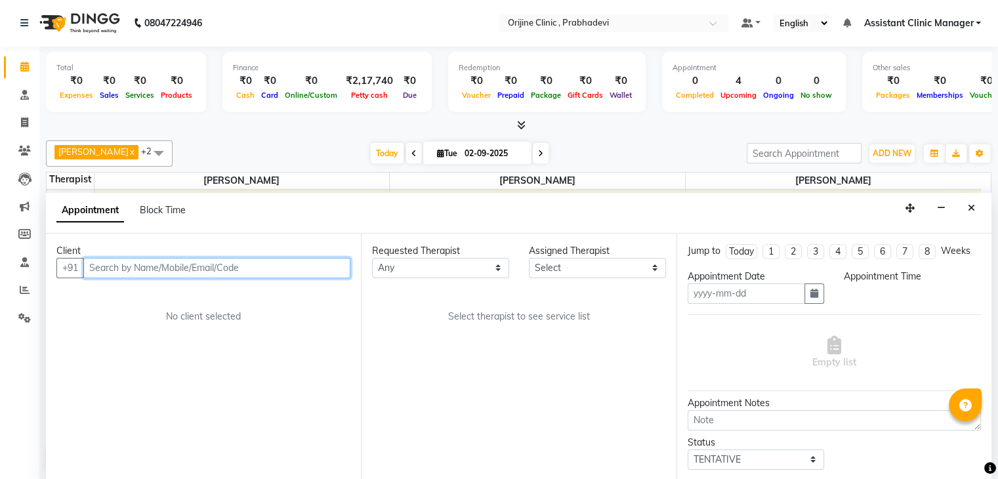
type input "02-09-2025"
select select "confirm booking"
select select "85383"
select select "840"
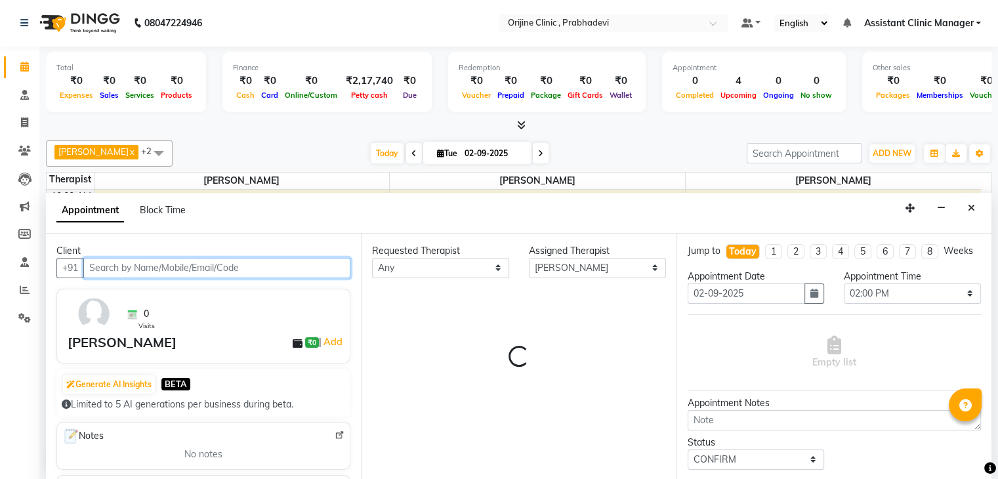
select select "3997"
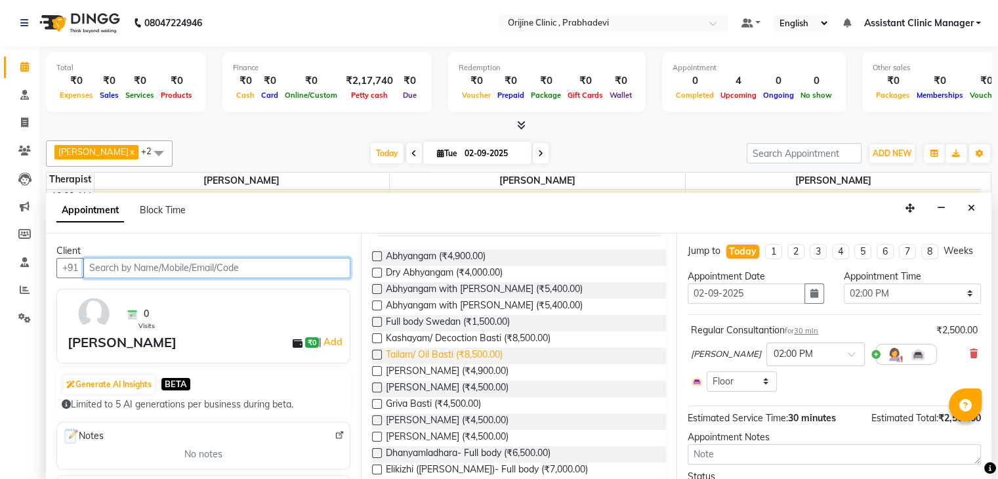
scroll to position [0, 0]
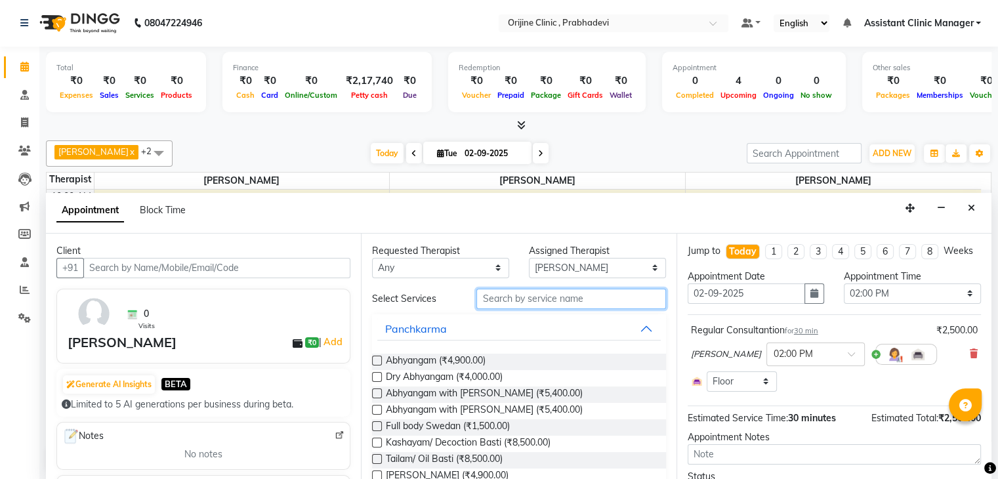
click at [530, 298] on input "text" at bounding box center [571, 299] width 189 height 20
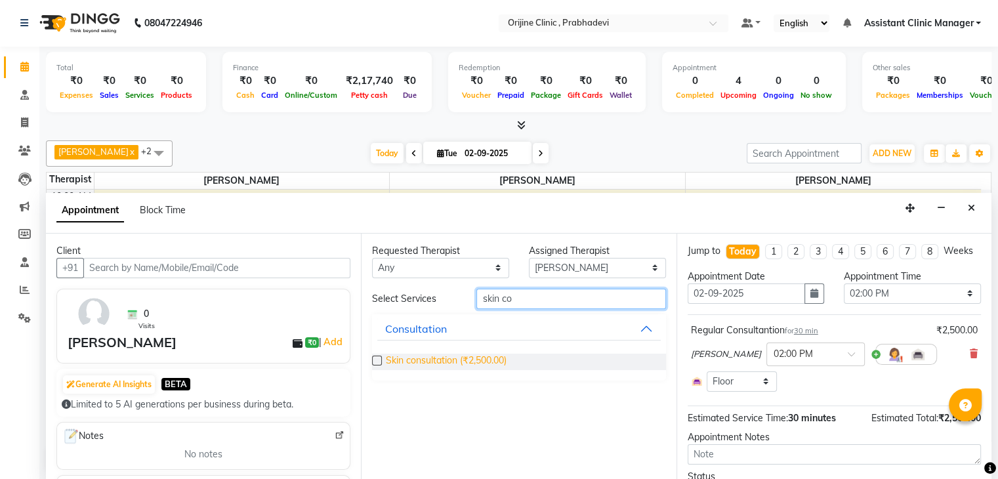
type input "skin co"
click at [471, 362] on span "Skin consultation (₹2,500.00)" at bounding box center [446, 362] width 121 height 16
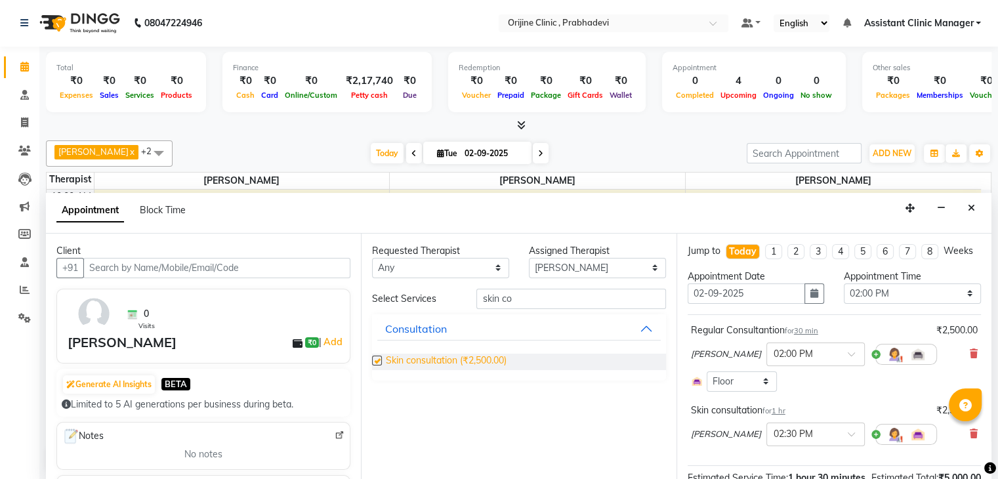
checkbox input "false"
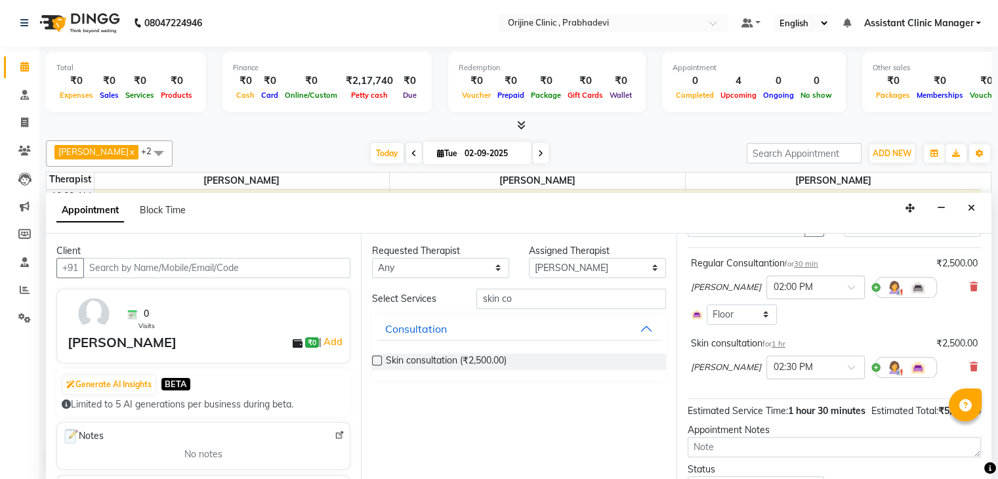
scroll to position [41, 0]
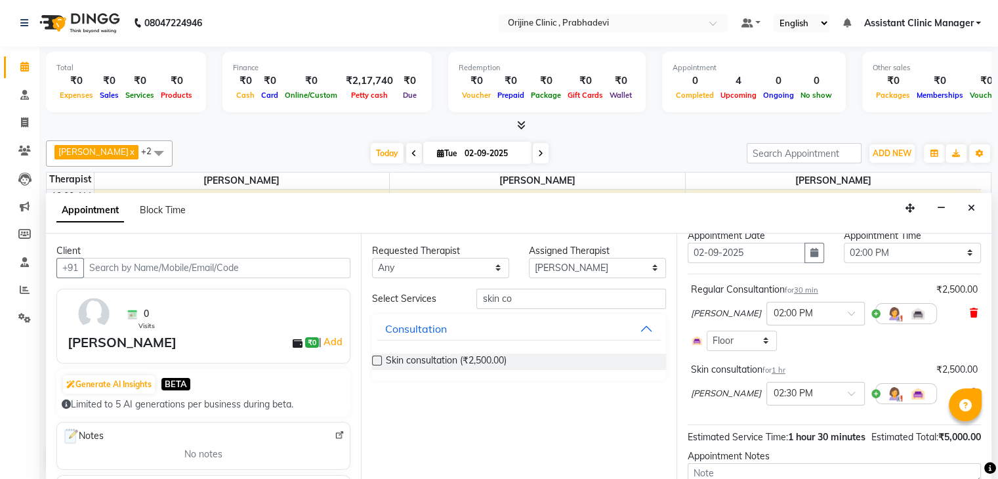
click at [970, 318] on icon at bounding box center [974, 313] width 8 height 9
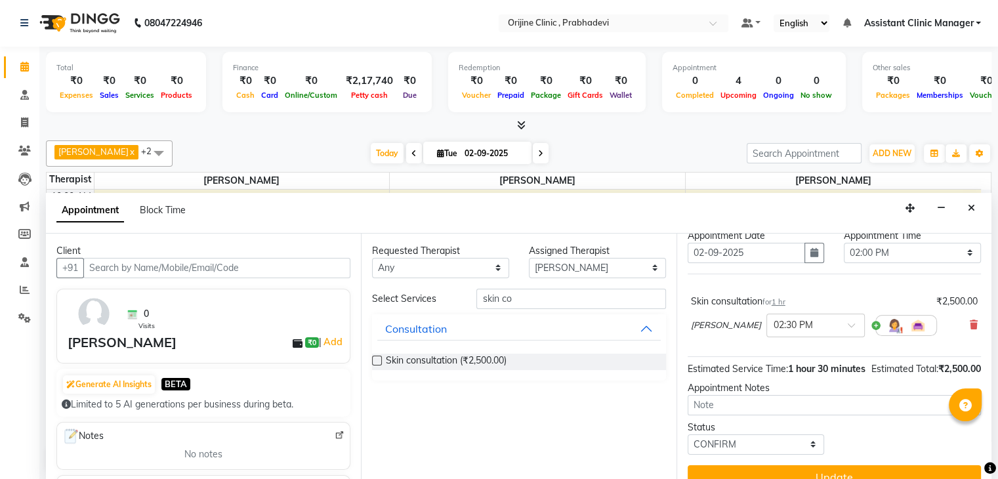
scroll to position [85, 0]
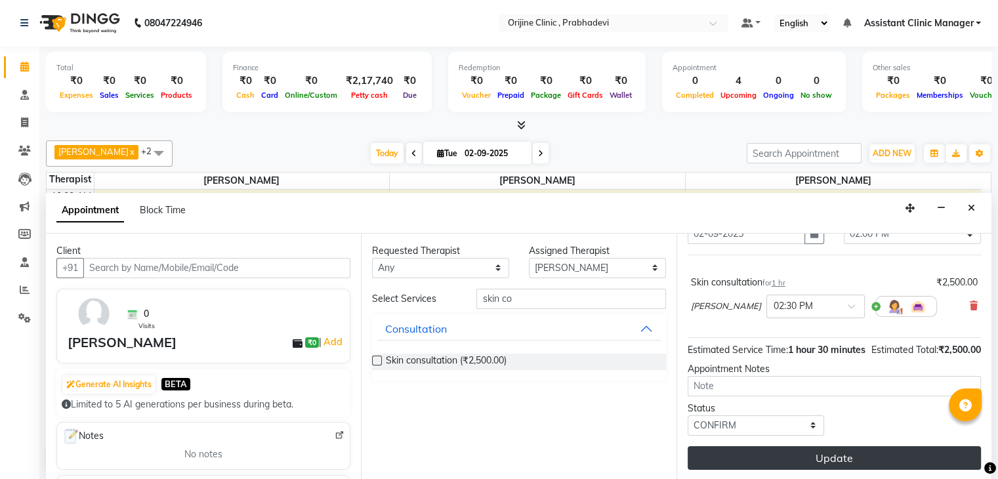
click at [738, 455] on button "Update" at bounding box center [834, 458] width 293 height 24
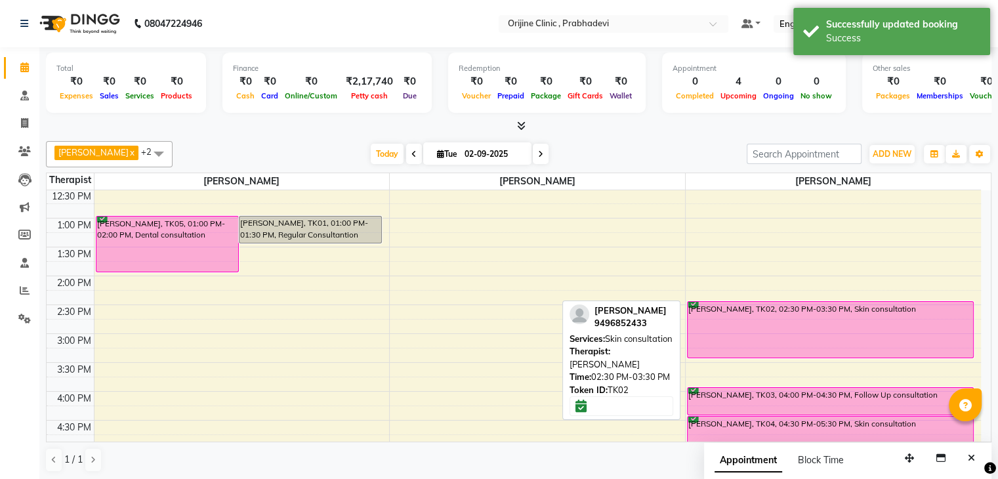
scroll to position [260, 0]
click at [721, 318] on div "[PERSON_NAME], TK02, 02:30 PM-03:30 PM, Skin consultation" at bounding box center [831, 331] width 286 height 56
select select "6"
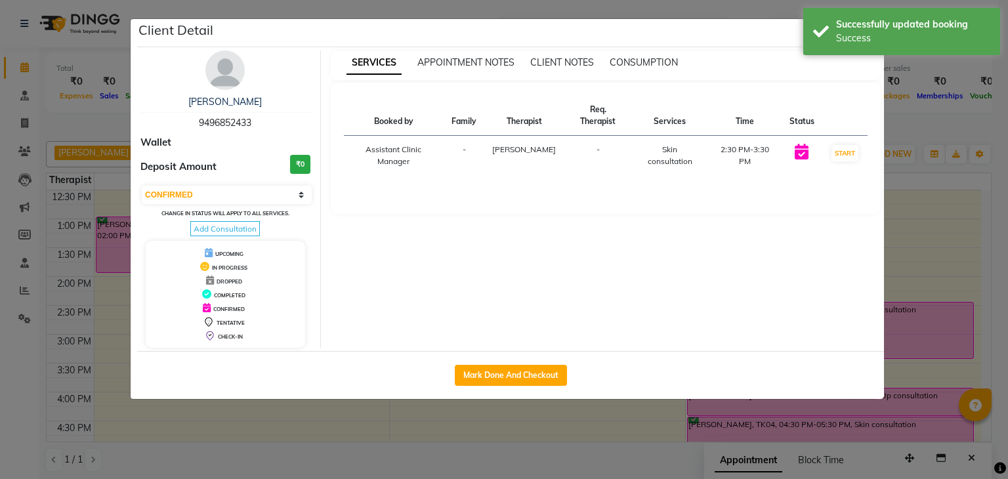
click at [865, 83] on div "Booked by Family Therapist Req. Therapist Services Time Status Assistant Clinic…" at bounding box center [606, 148] width 551 height 131
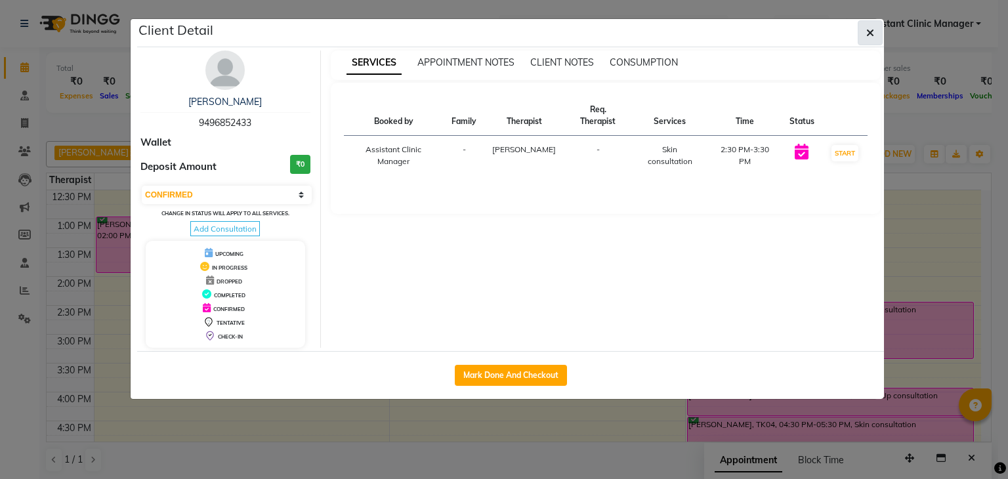
click at [871, 29] on icon "button" at bounding box center [871, 33] width 8 height 11
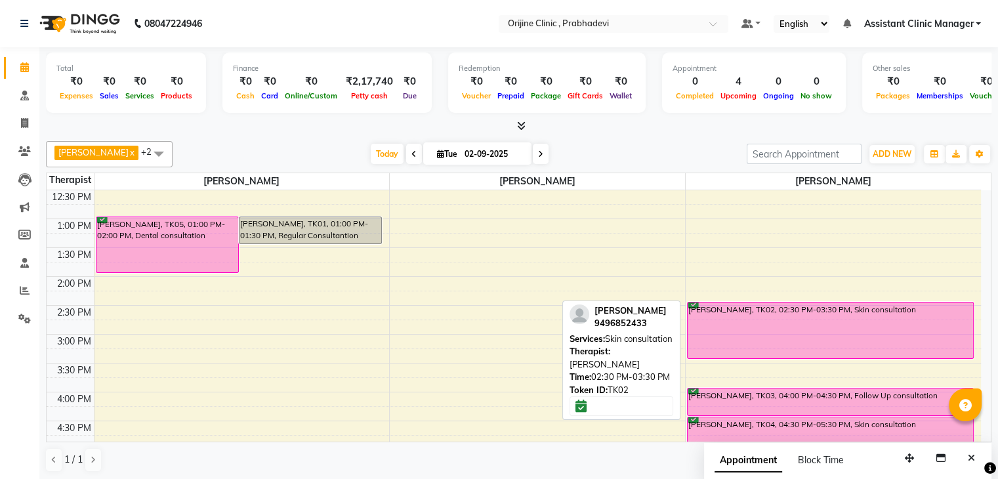
click at [784, 312] on div "[PERSON_NAME], TK02, 02:30 PM-03:30 PM, Skin consultation" at bounding box center [831, 331] width 286 height 56
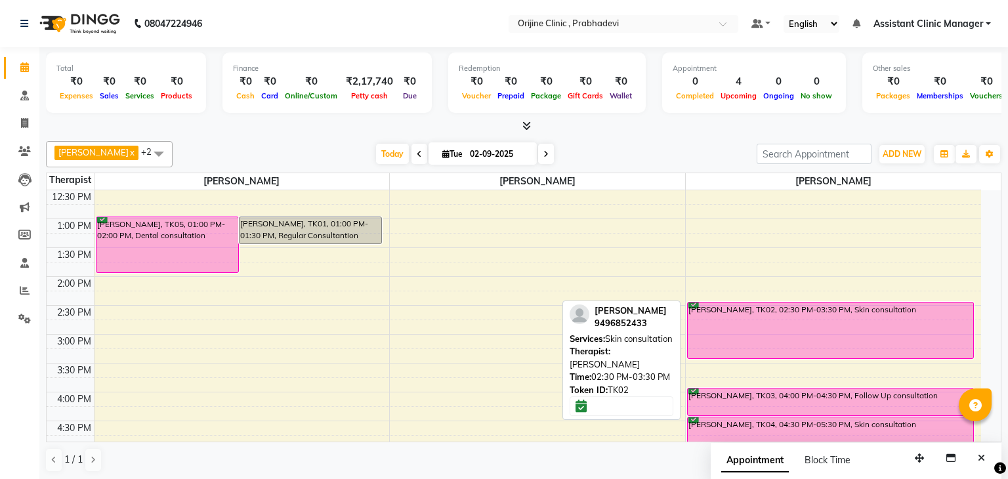
select select "6"
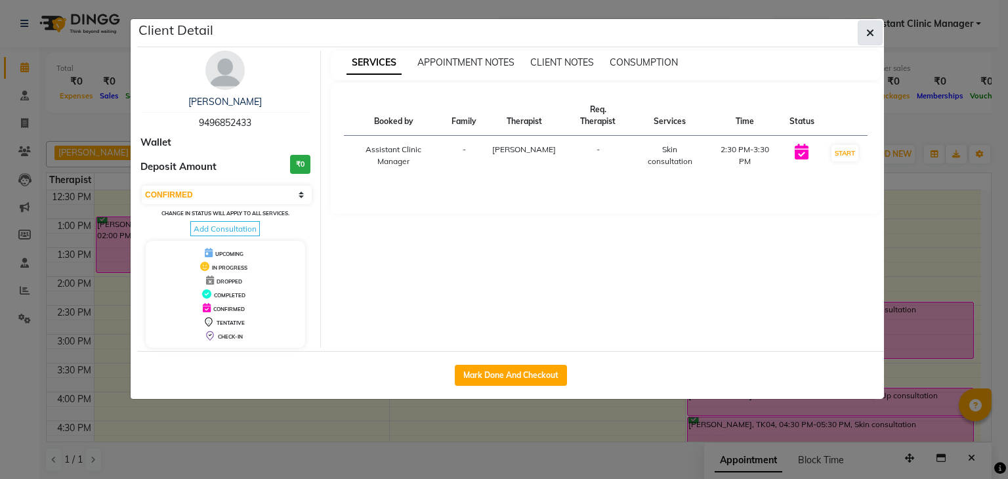
click at [872, 33] on icon "button" at bounding box center [871, 33] width 8 height 11
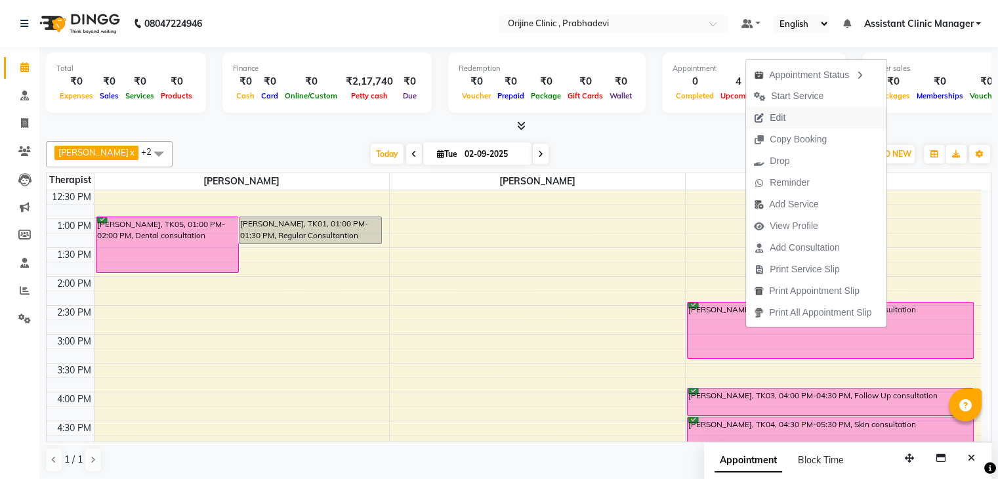
click at [777, 111] on span "Edit" at bounding box center [778, 118] width 16 height 14
select select "tentative"
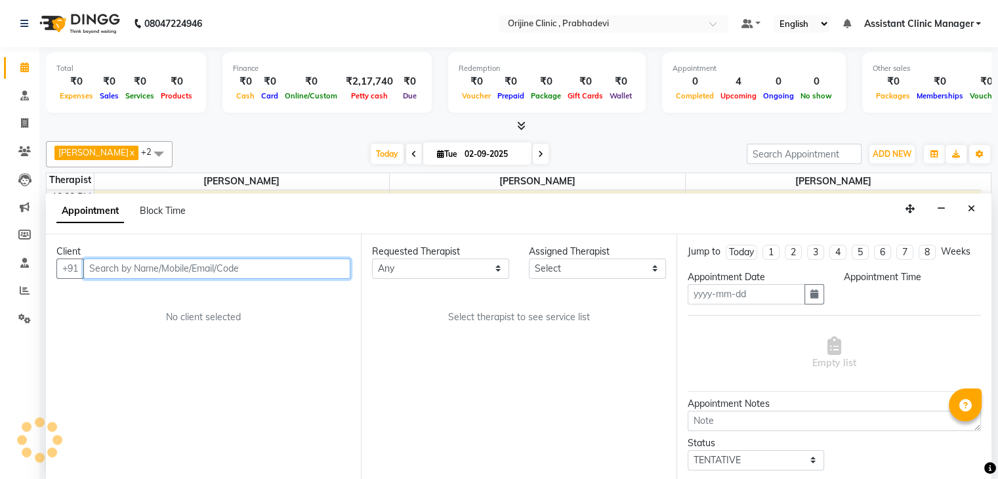
type input "02-09-2025"
select select "confirm booking"
select select "85383"
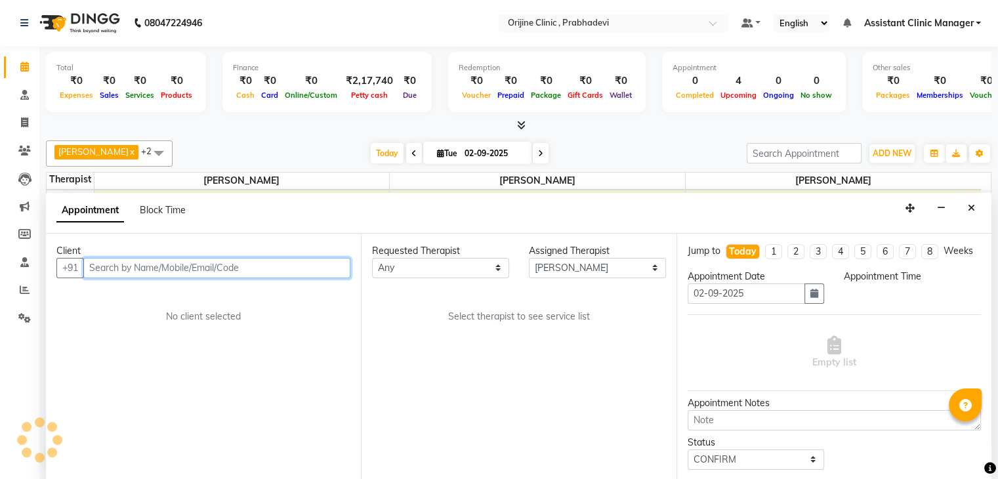
select select "870"
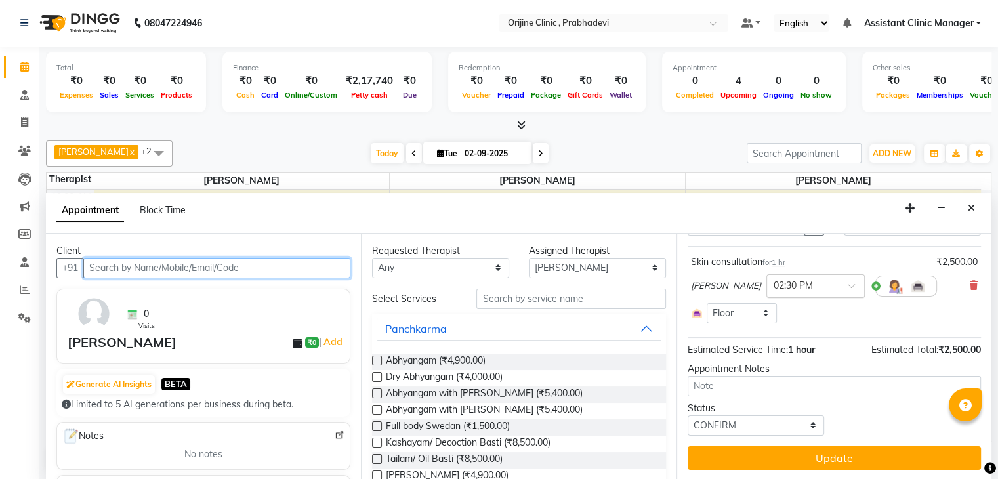
scroll to position [75, 0]
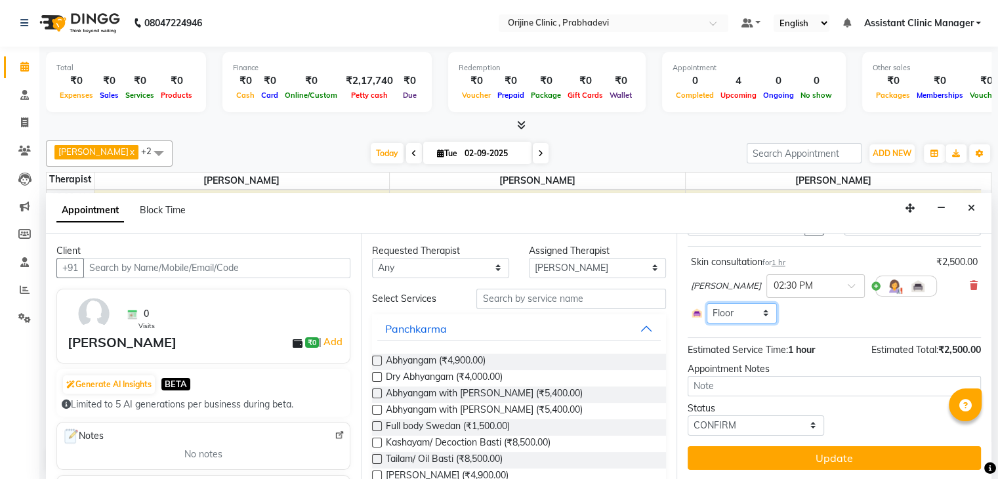
click at [750, 317] on select "Select Room Floor" at bounding box center [742, 313] width 70 height 20
select select "null"
click at [707, 307] on select "Select Room Floor" at bounding box center [742, 313] width 70 height 20
click at [809, 314] on div "Select Room Floor" at bounding box center [834, 313] width 287 height 20
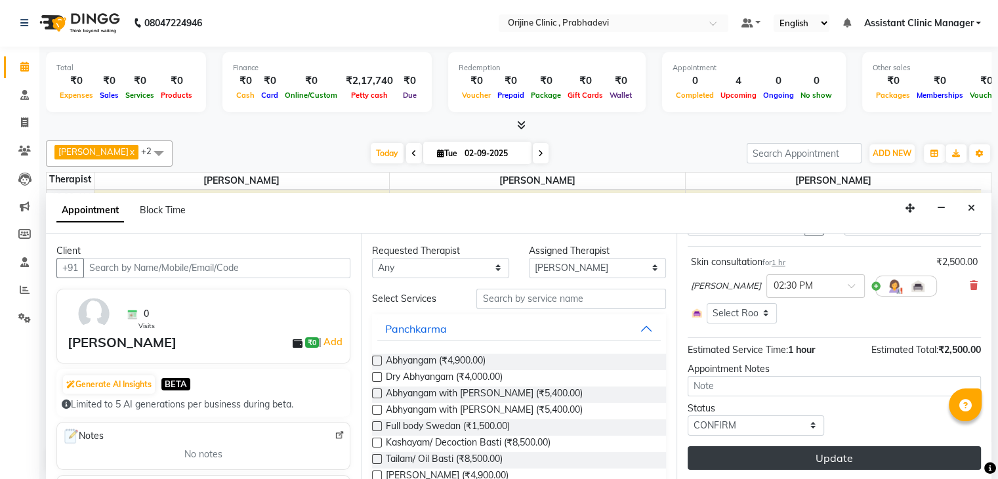
click at [759, 455] on button "Update" at bounding box center [834, 458] width 293 height 24
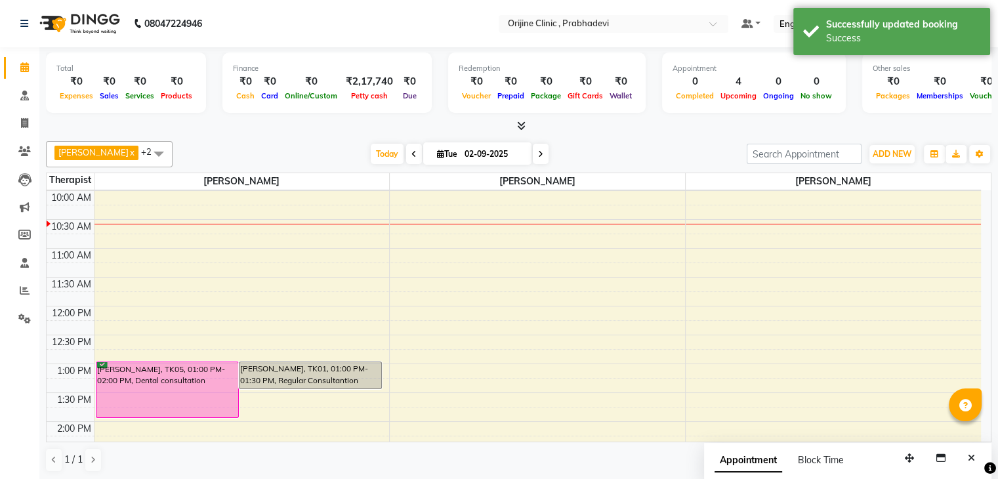
scroll to position [288, 0]
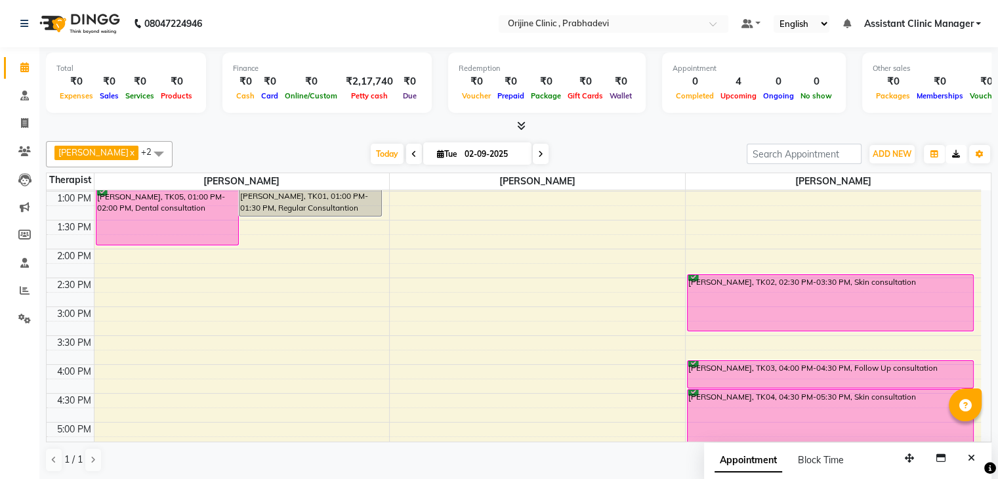
click at [958, 155] on icon "button" at bounding box center [956, 154] width 8 height 8
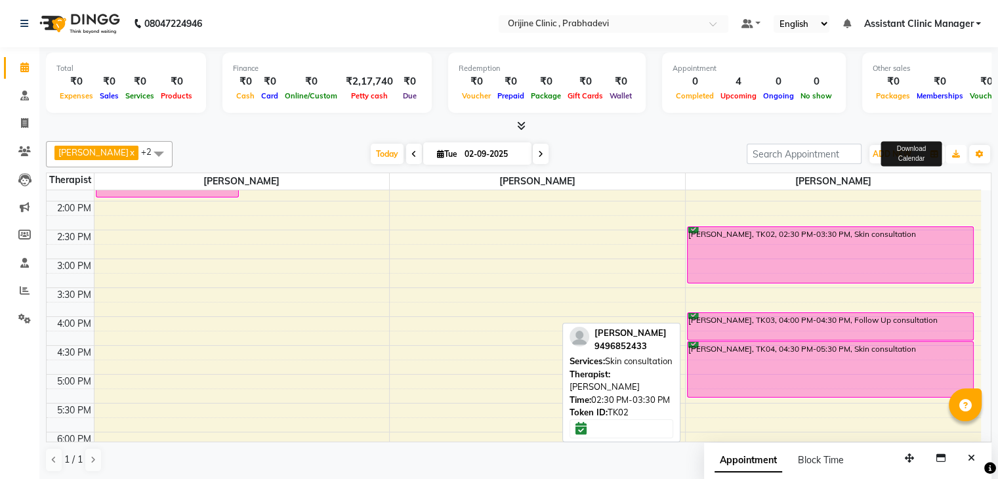
scroll to position [336, 0]
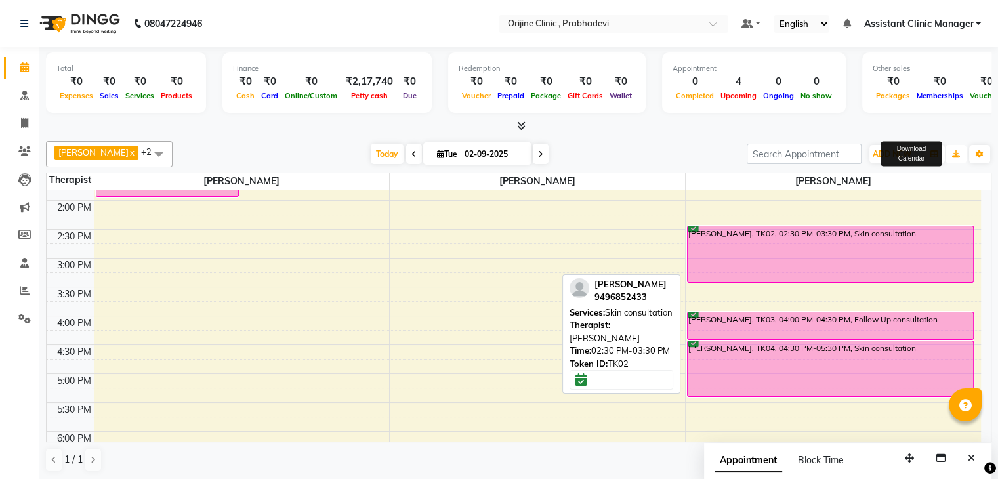
click at [755, 251] on div "[PERSON_NAME], TK02, 02:30 PM-03:30 PM, Skin consultation" at bounding box center [831, 254] width 286 height 56
select select "6"
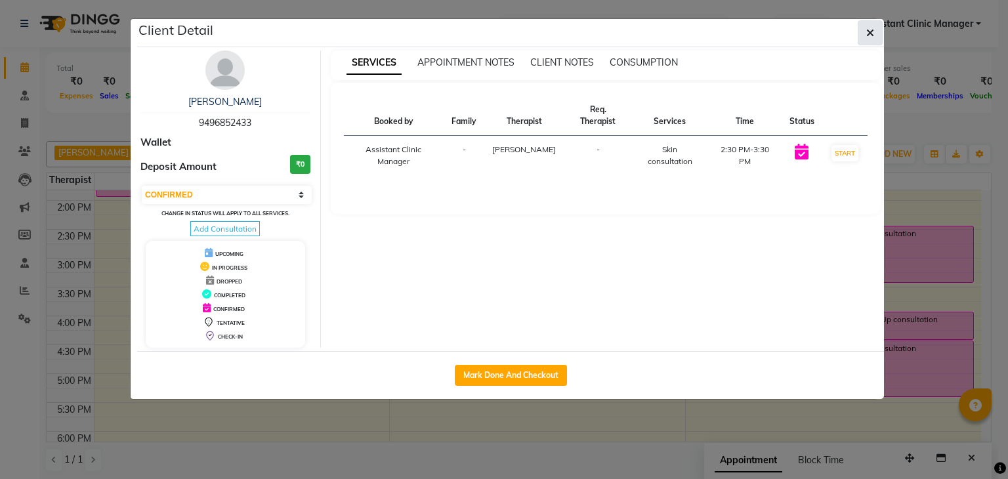
click at [865, 34] on button "button" at bounding box center [870, 32] width 25 height 25
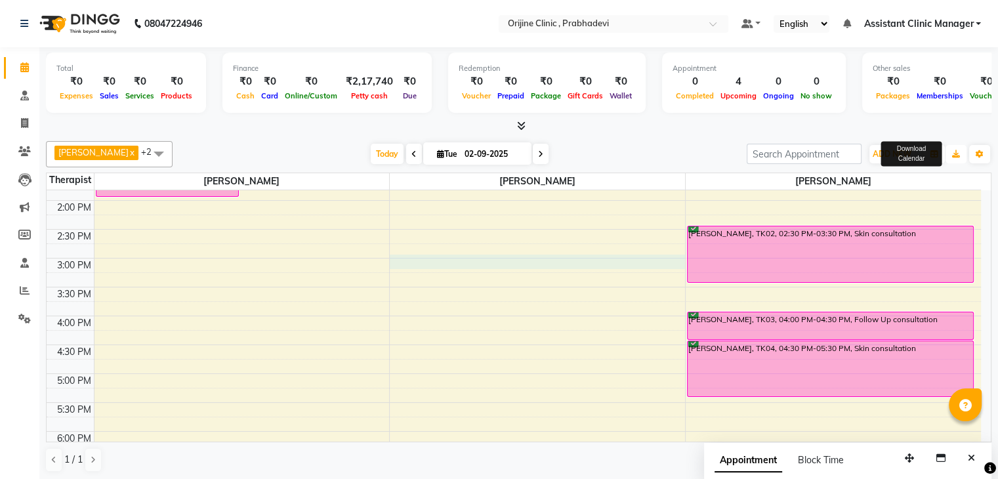
click at [595, 255] on div "8:00 AM 8:30 AM 9:00 AM 9:30 AM 10:00 AM 10:30 AM 11:00 AM 11:30 AM 12:00 PM 12…" at bounding box center [514, 229] width 935 height 750
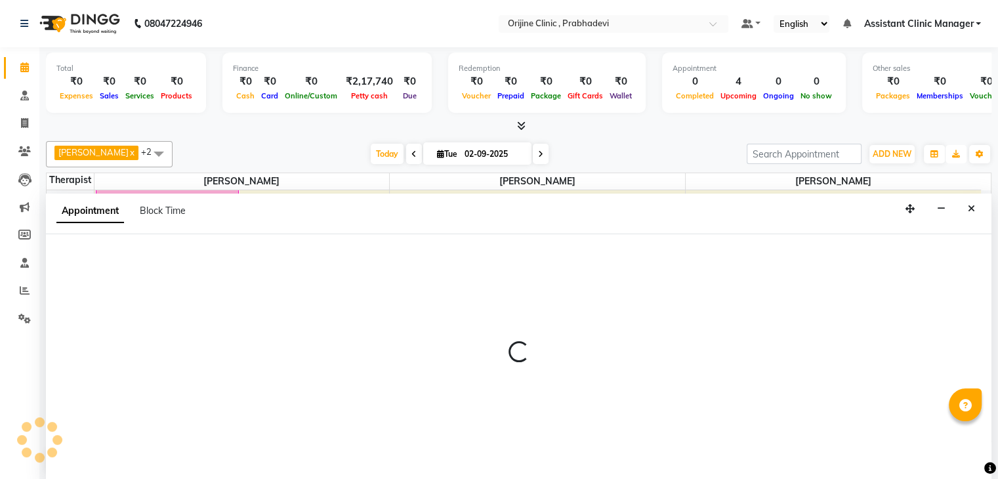
scroll to position [1, 0]
select select "85382"
select select "900"
select select "tentative"
